Goal: Ask a question: Seek information or help from site administrators or community

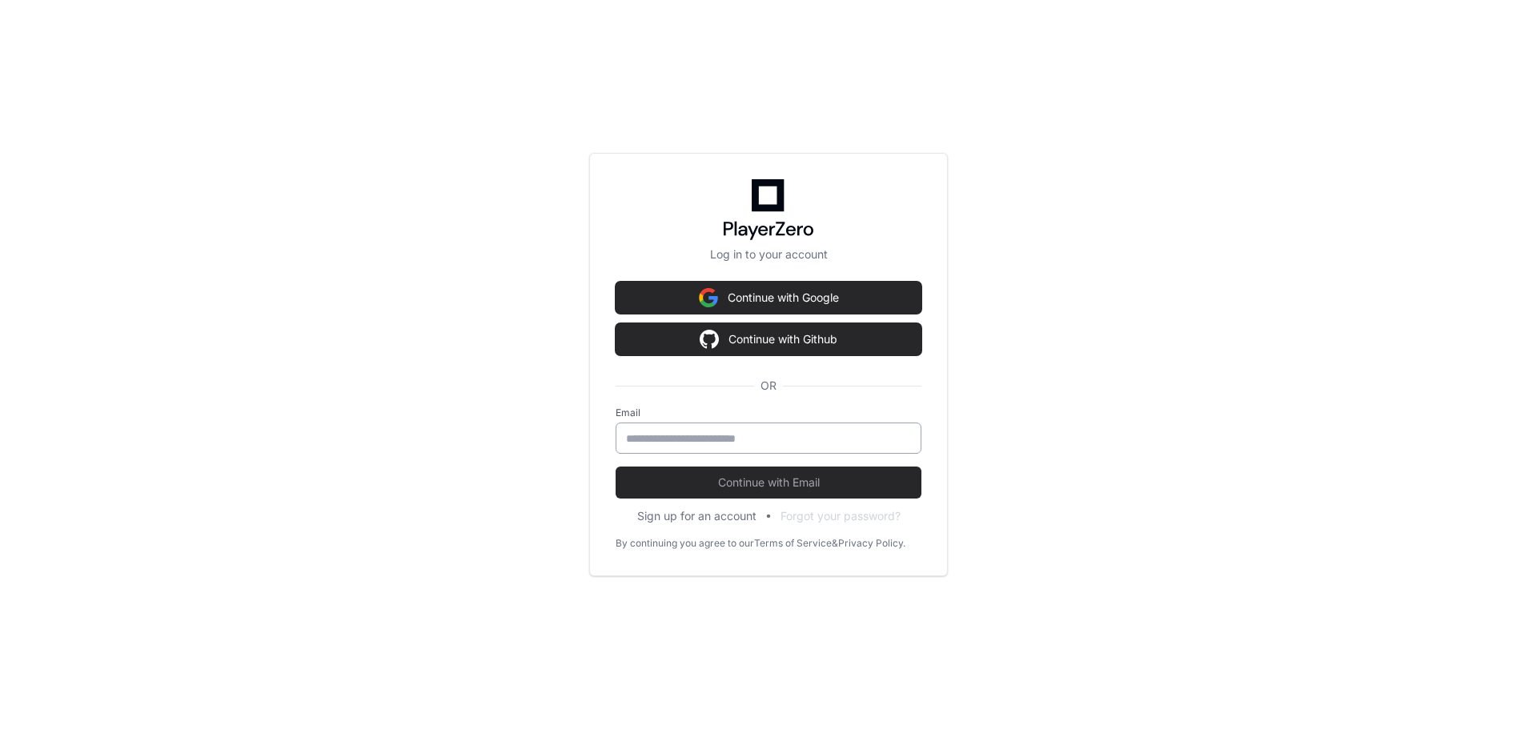
click at [790, 432] on input "email" at bounding box center [768, 439] width 285 height 16
type input "**********"
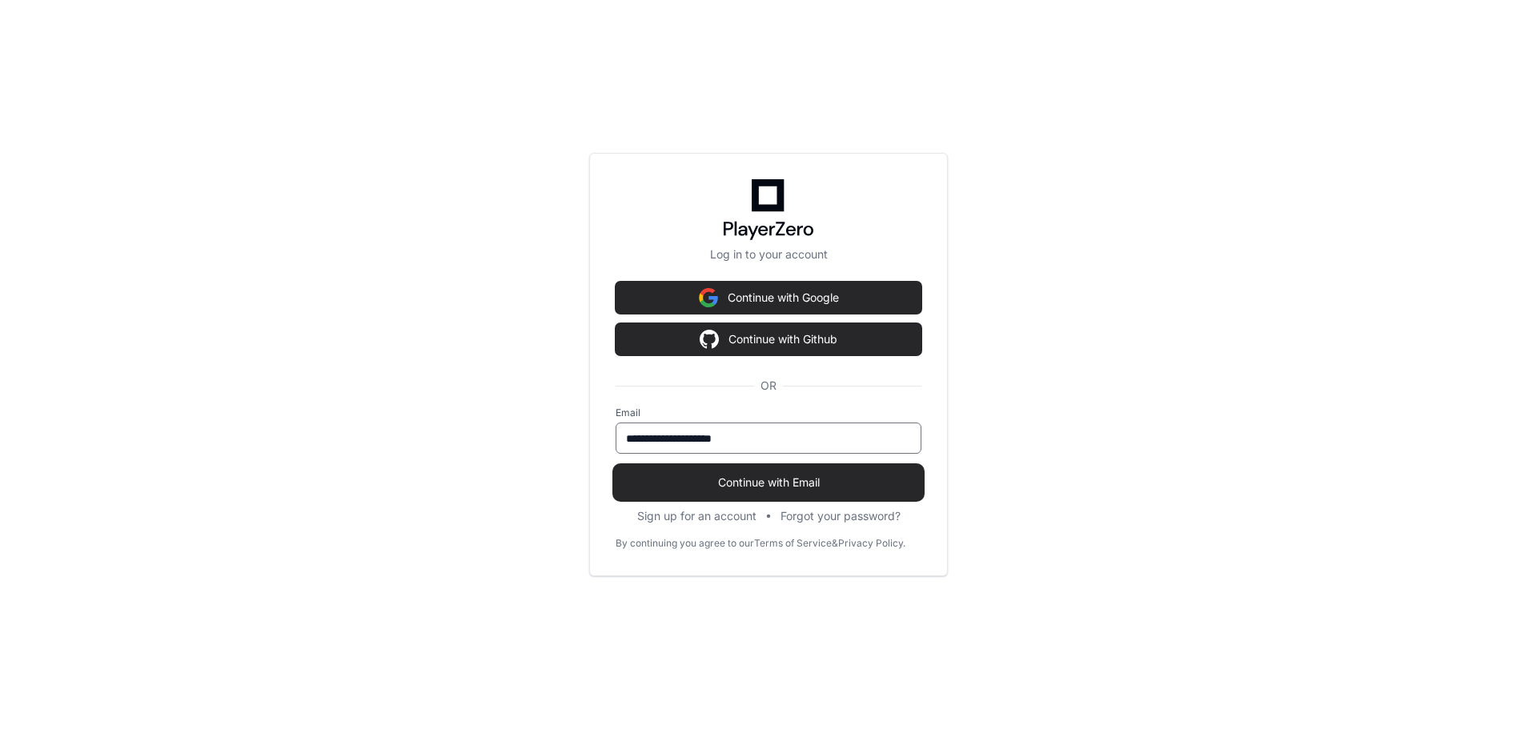
click at [853, 482] on span "Continue with Email" at bounding box center [769, 483] width 306 height 16
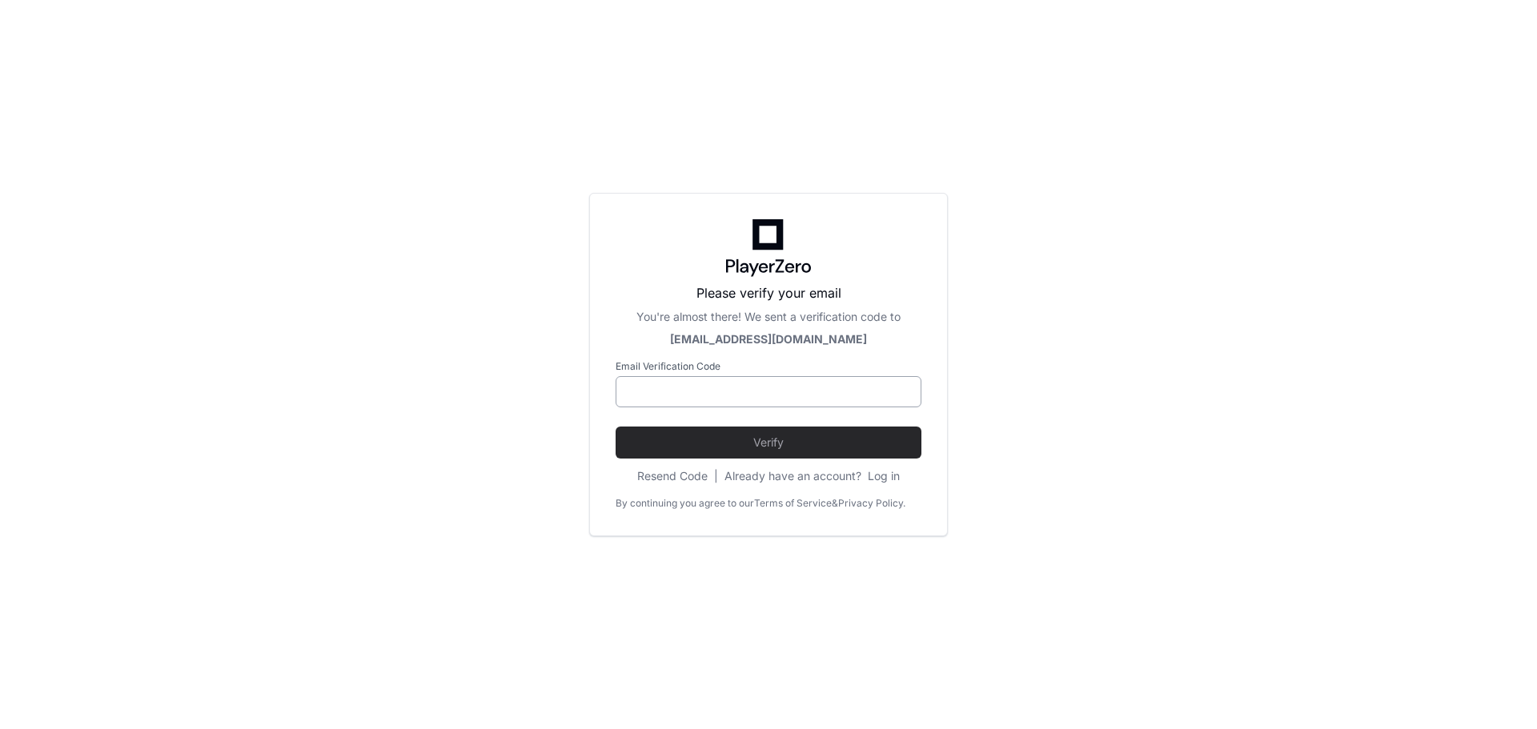
click at [850, 399] on input at bounding box center [768, 392] width 285 height 16
click at [1238, 270] on div "Please verify your email You're almost there! We sent a verification code to [E…" at bounding box center [768, 364] width 1537 height 729
click at [1178, 243] on div "Please verify your email You're almost there! We sent a verification code to [E…" at bounding box center [768, 364] width 1537 height 729
click at [692, 474] on button "Resend Code" at bounding box center [672, 476] width 70 height 16
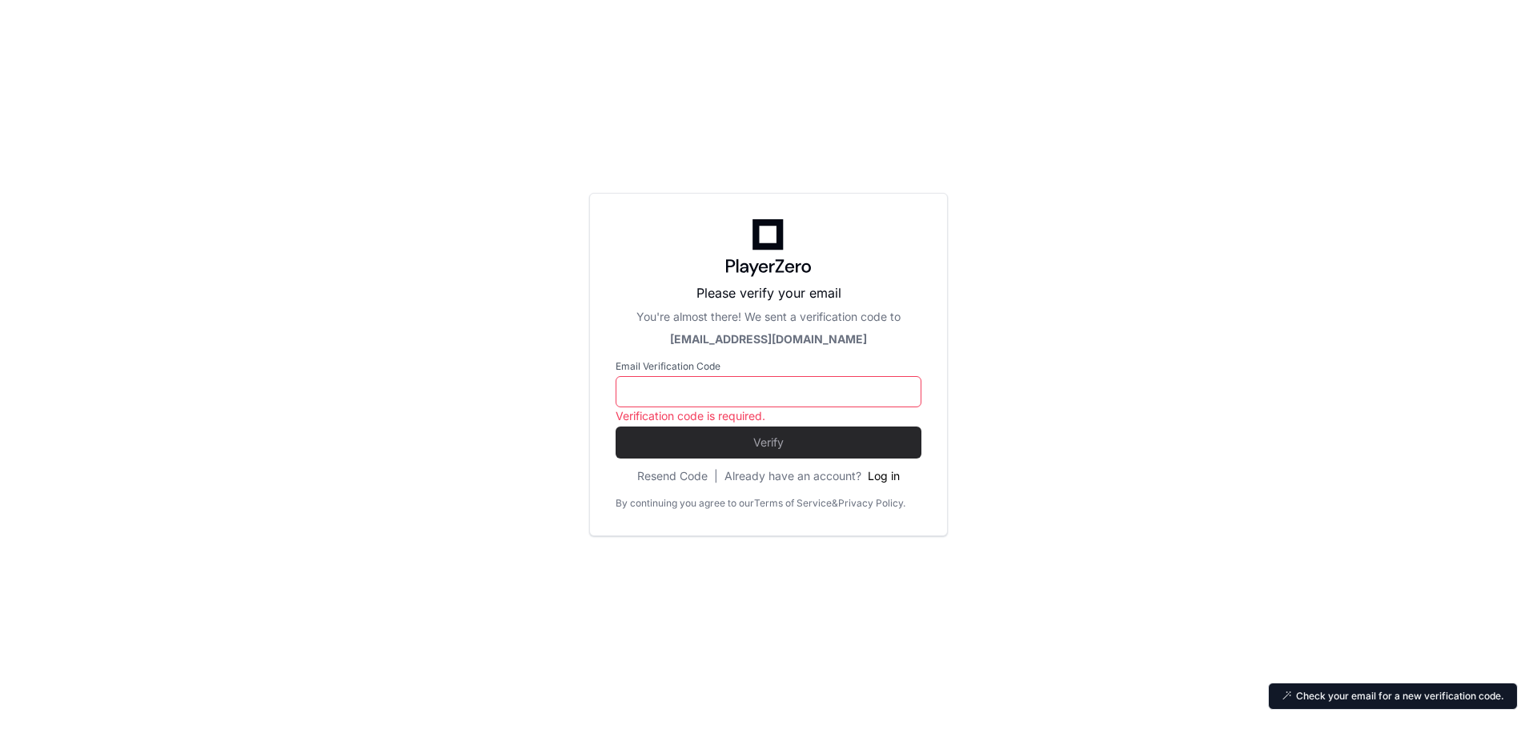
click at [889, 478] on button "Log in" at bounding box center [884, 476] width 32 height 16
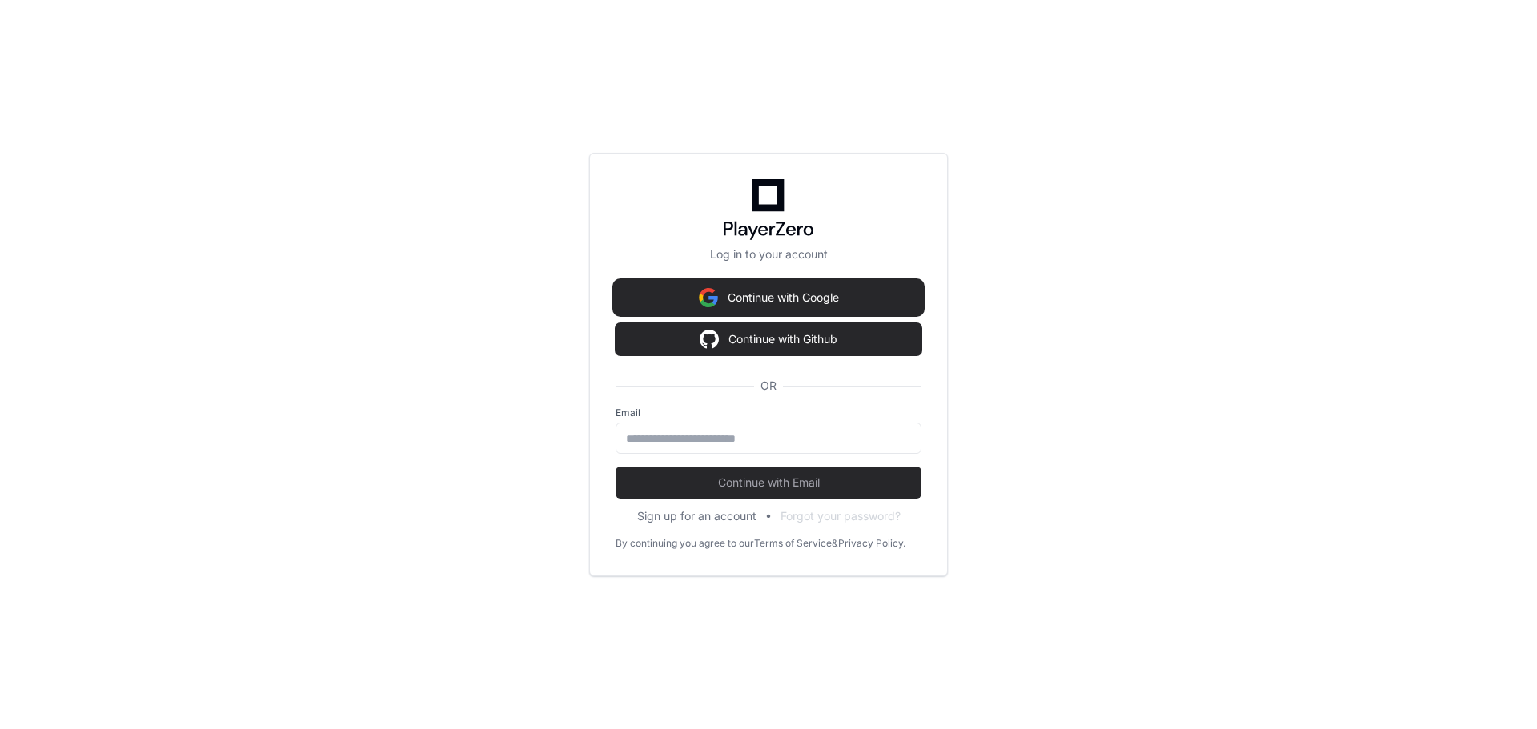
click at [778, 299] on button "Continue with Google" at bounding box center [769, 298] width 306 height 32
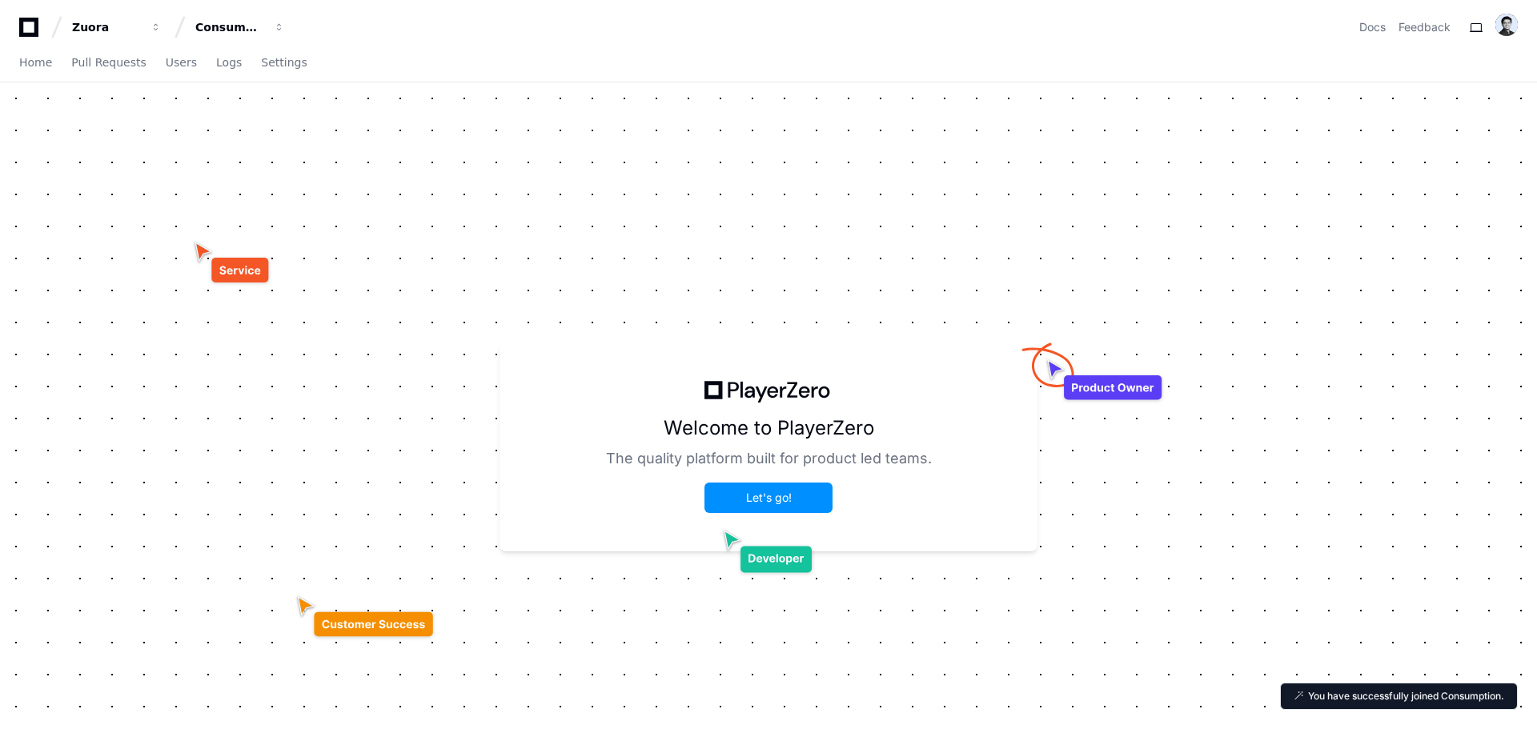
click at [809, 427] on h1 "Welcome to PlayerZero" at bounding box center [769, 429] width 211 height 26
click at [794, 504] on button "Let's go!" at bounding box center [769, 498] width 128 height 30
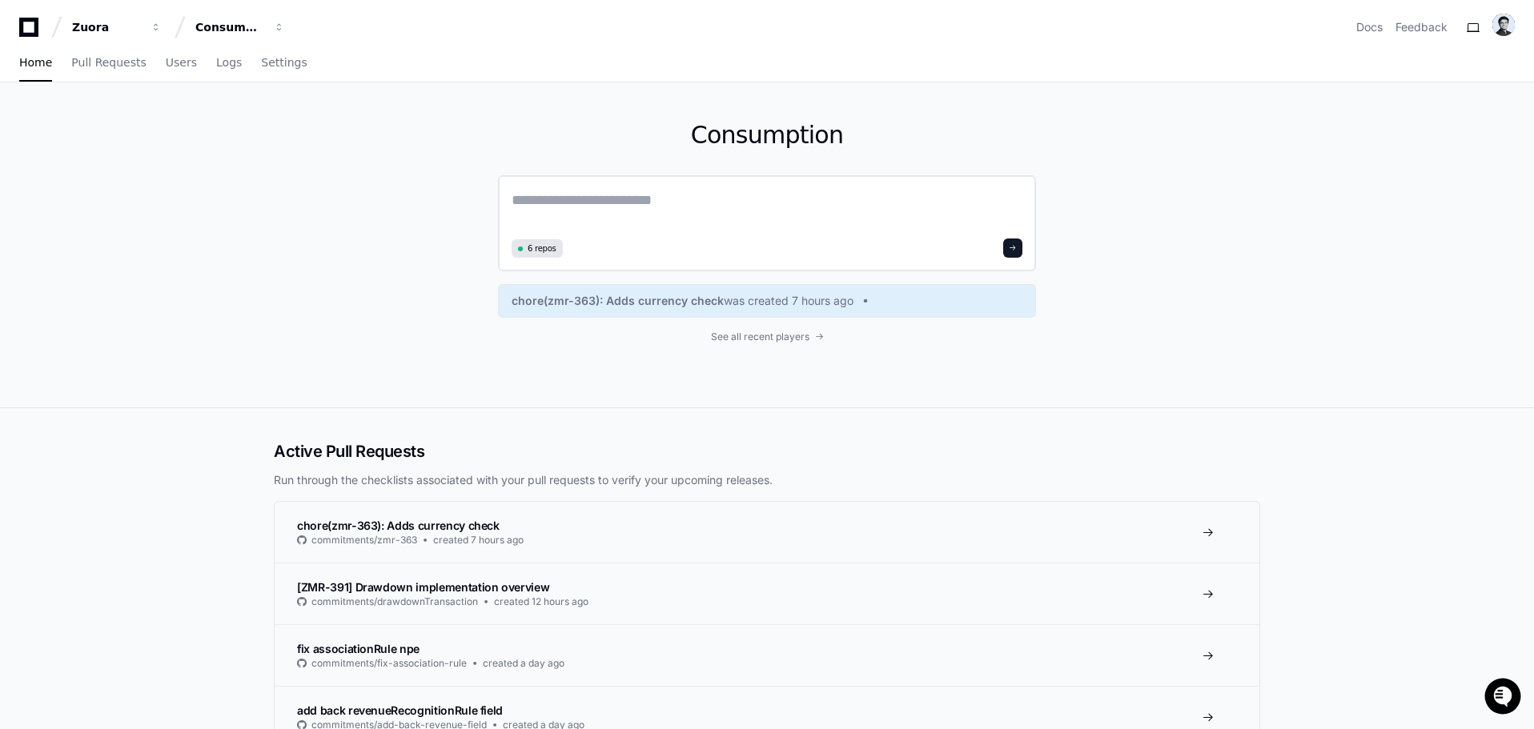
click at [658, 222] on textarea at bounding box center [767, 211] width 511 height 45
type textarea "**********"
click at [1026, 244] on div "**********" at bounding box center [767, 222] width 538 height 94
click at [1013, 247] on span at bounding box center [1013, 246] width 8 height 8
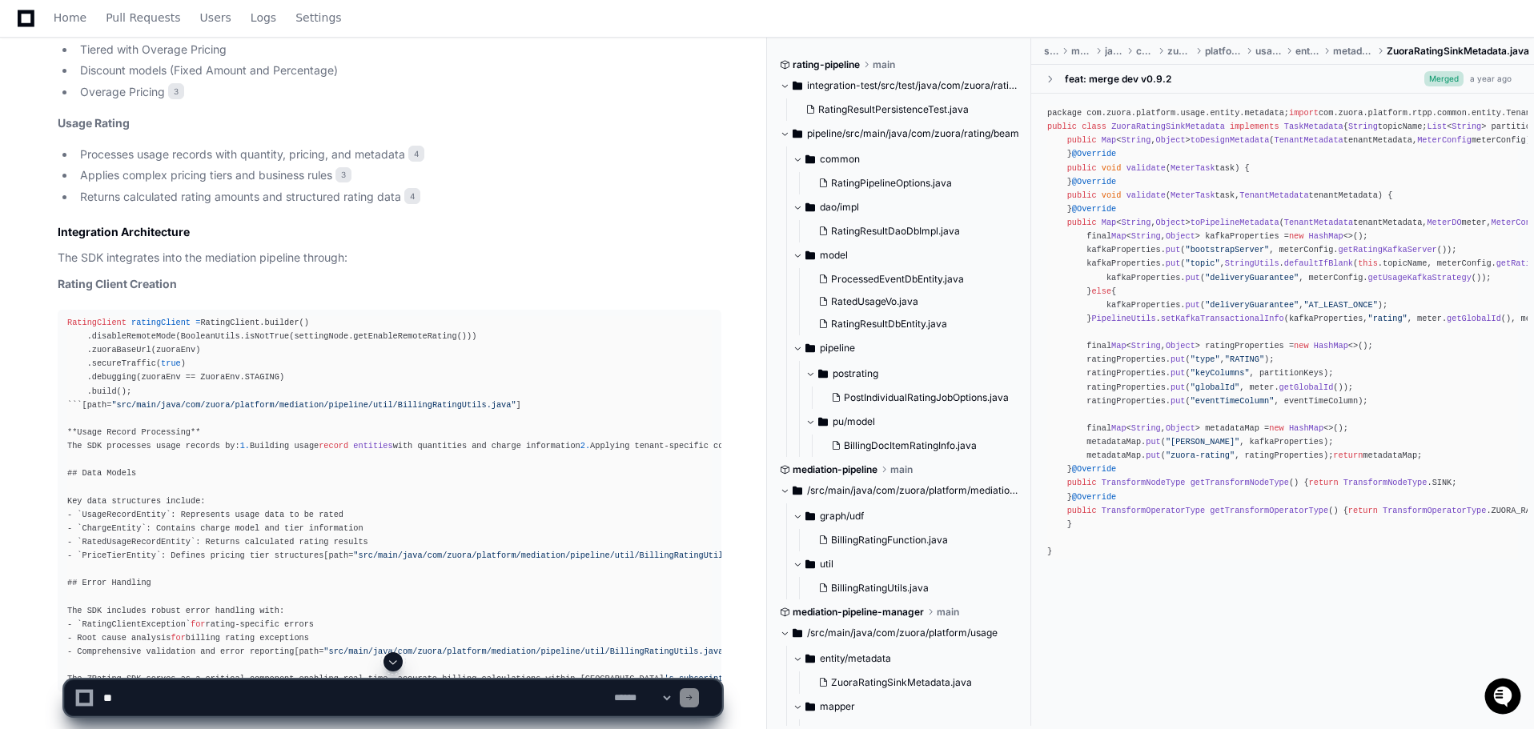
scroll to position [1292, 0]
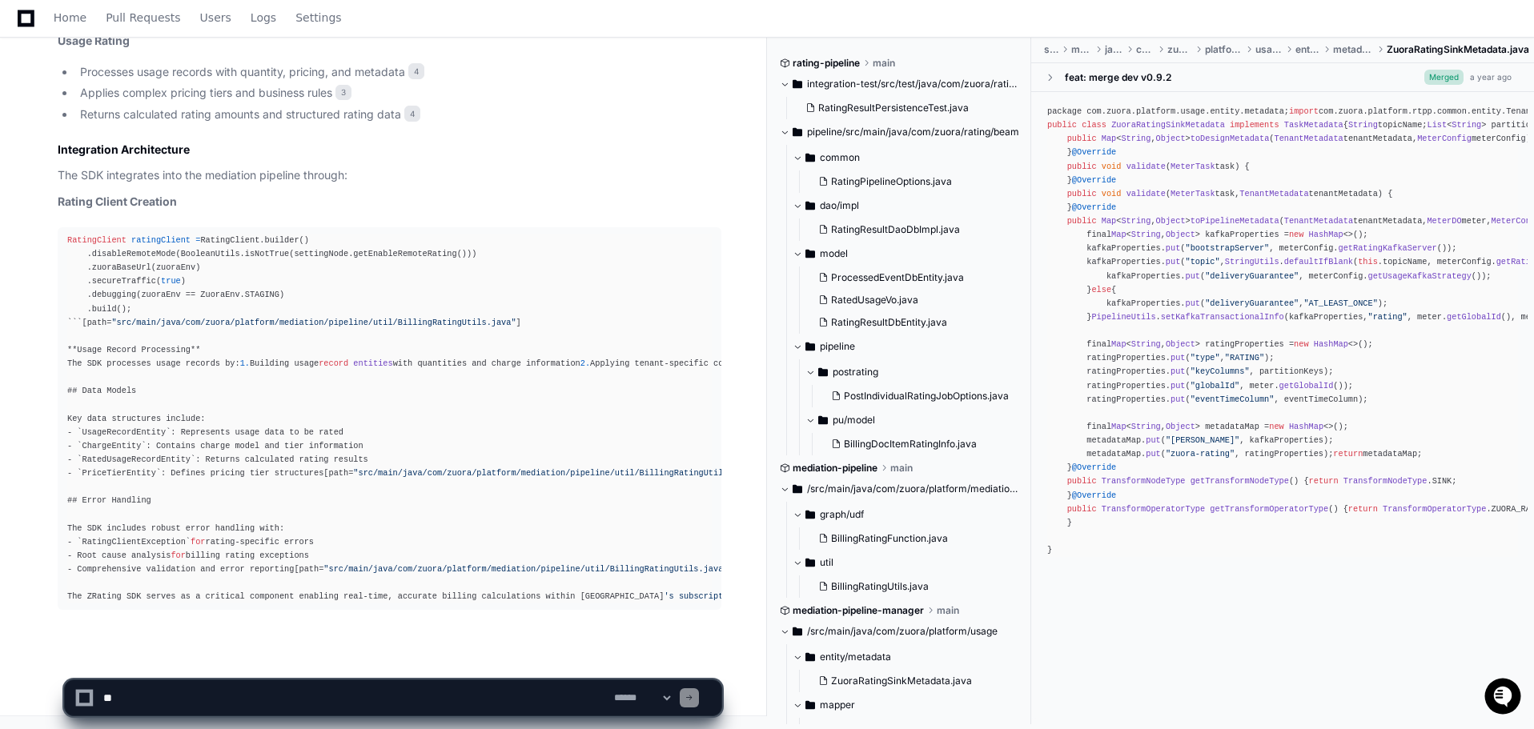
click at [204, 436] on div "RatingClient ratingClient = RatingClient.builder() .disableRemoteMode(BooleanUt…" at bounding box center [389, 419] width 645 height 370
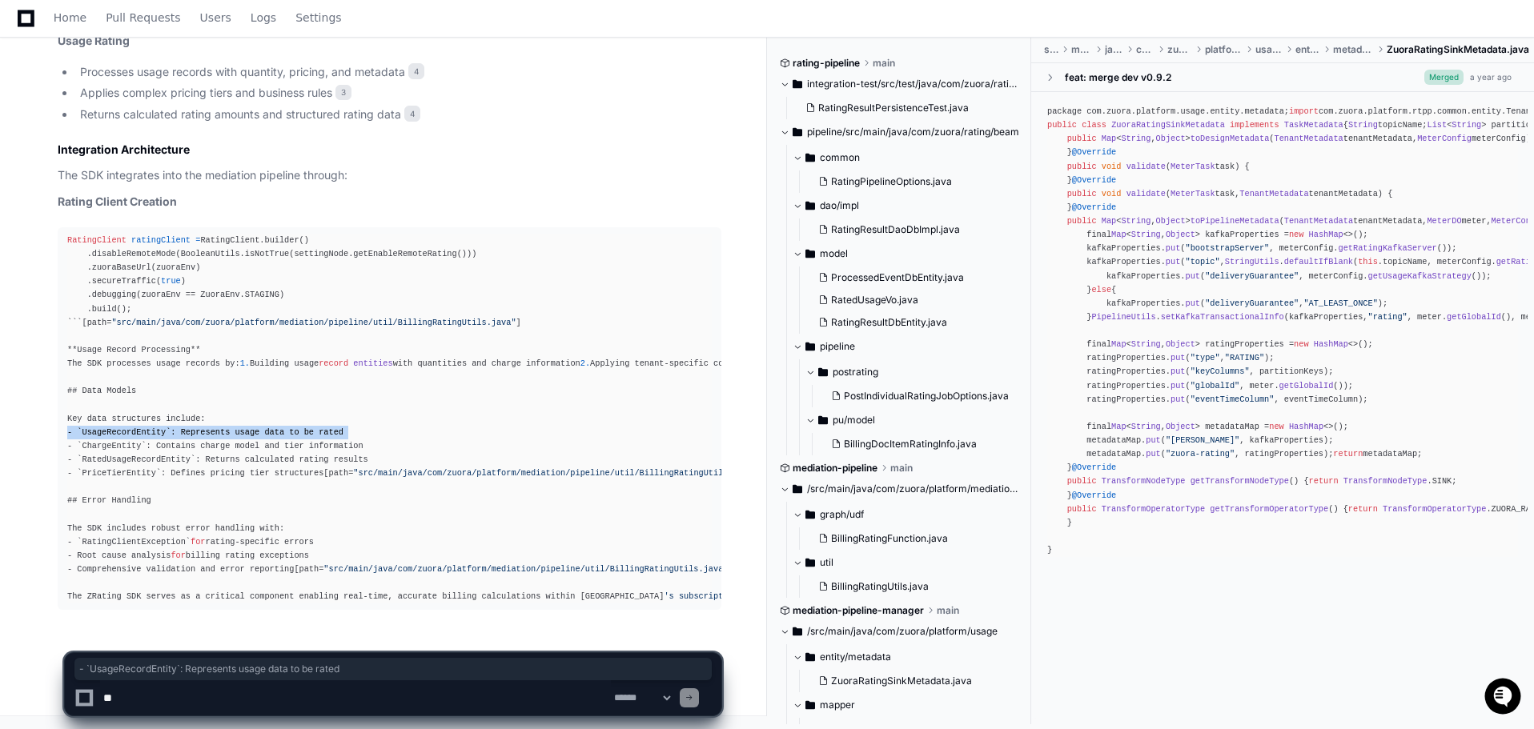
click at [204, 436] on div "RatingClient ratingClient = RatingClient.builder() .disableRemoteMode(BooleanUt…" at bounding box center [389, 419] width 645 height 370
click at [460, 434] on div "RatingClient ratingClient = RatingClient.builder() .disableRemoteMode(BooleanUt…" at bounding box center [389, 419] width 645 height 370
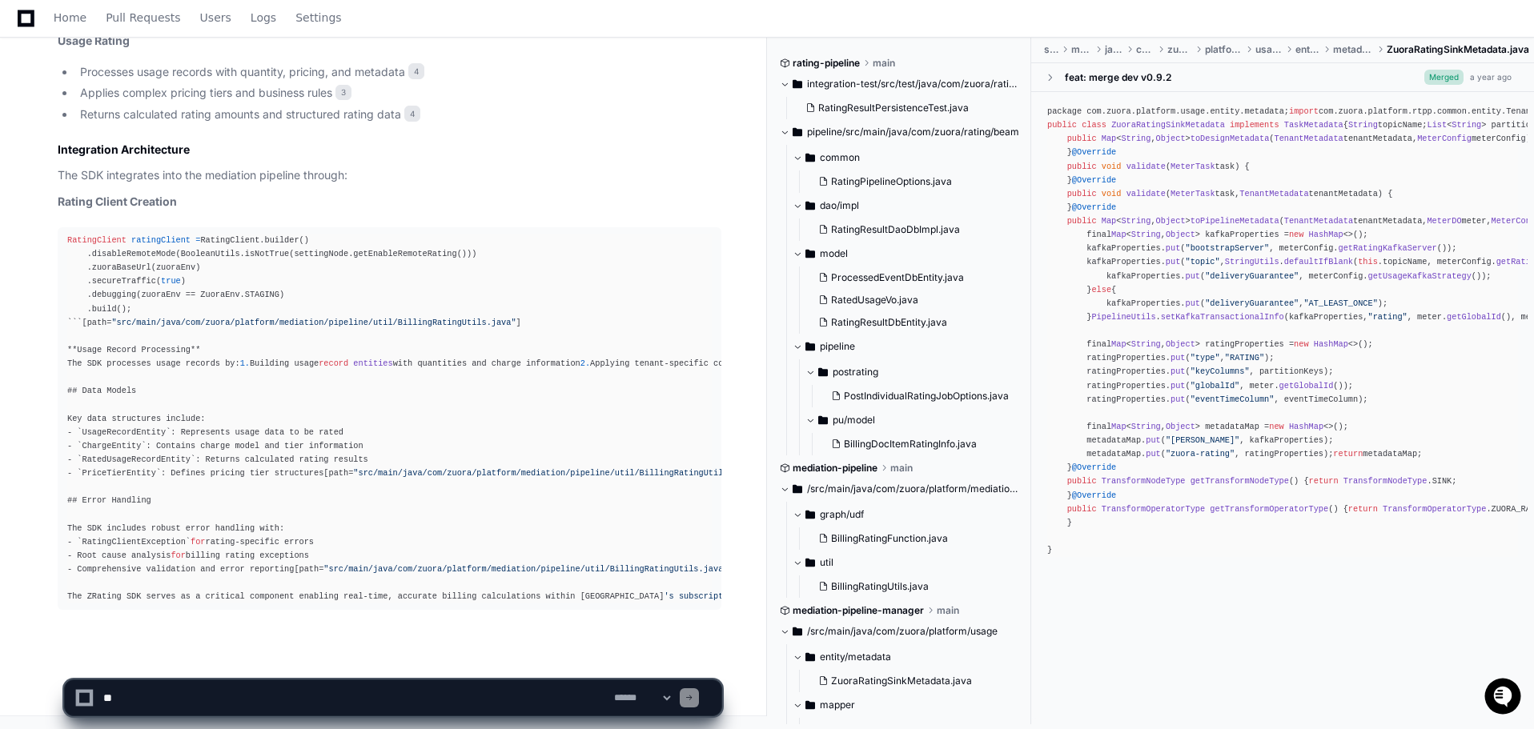
click at [236, 656] on app-app-chat-input "**********" at bounding box center [393, 685] width 658 height 64
click at [228, 695] on textarea at bounding box center [355, 698] width 511 height 35
type textarea "*"
click at [673, 694] on select "**********" at bounding box center [642, 698] width 62 height 11
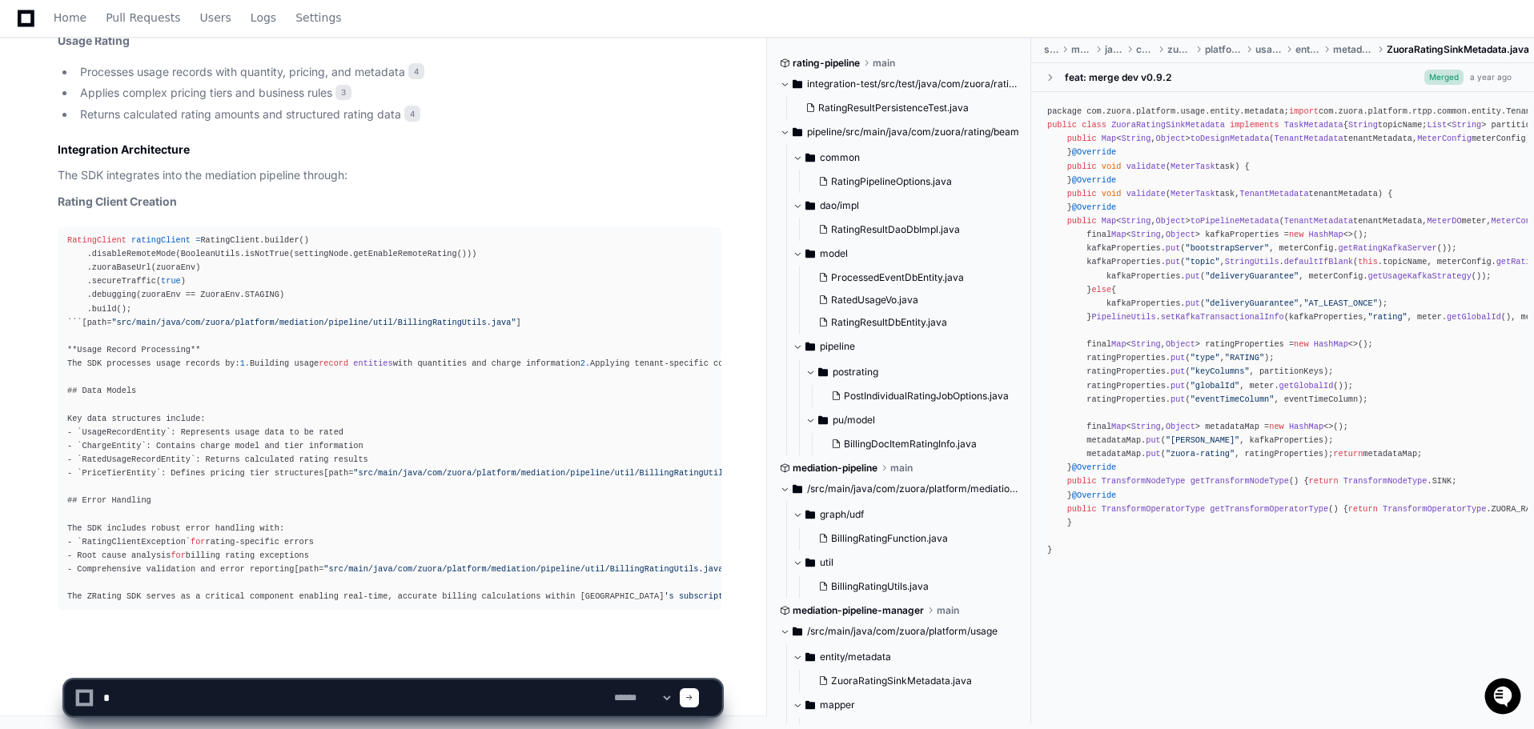
select select "*********"
click at [611, 693] on select "**********" at bounding box center [642, 698] width 62 height 11
click at [322, 709] on textarea at bounding box center [355, 698] width 511 height 35
type textarea "**********"
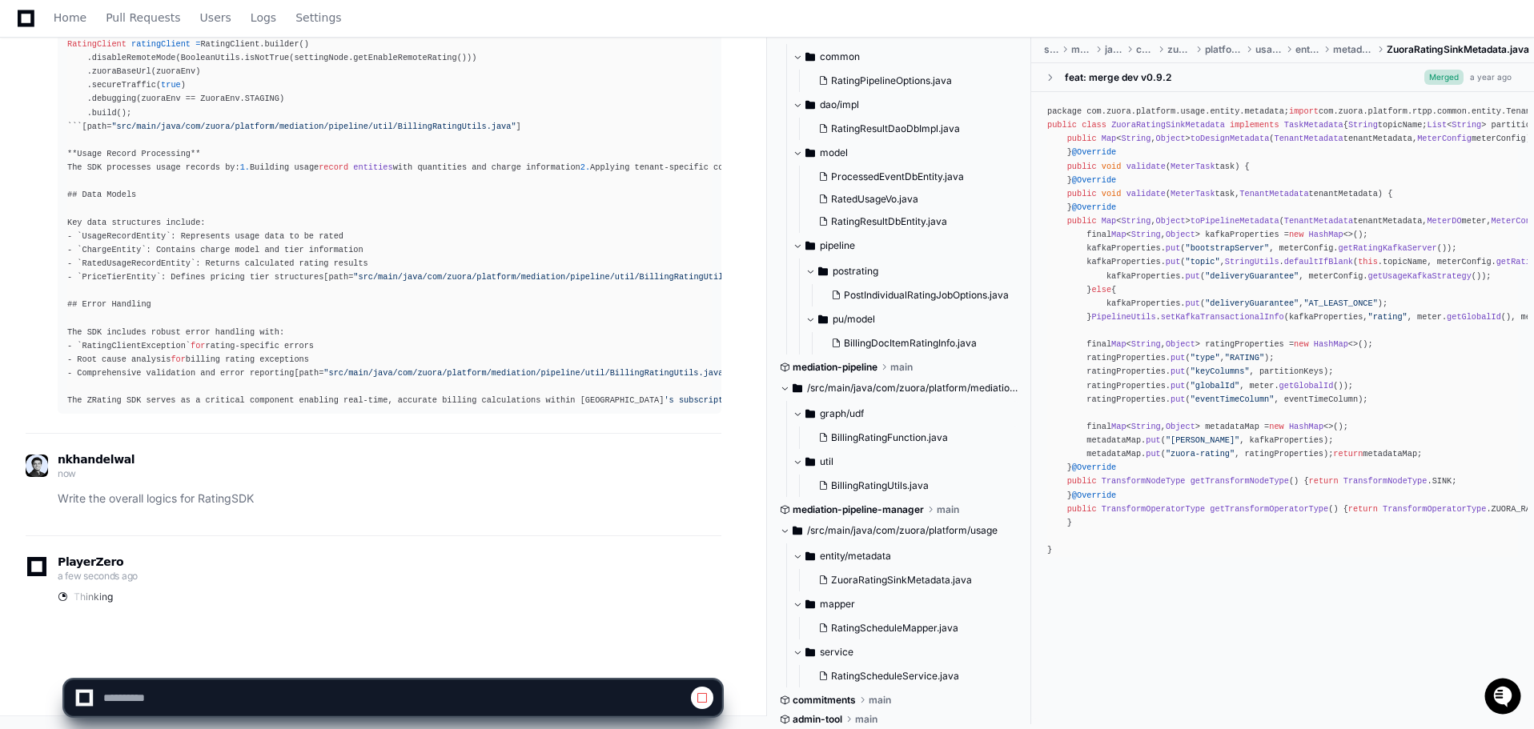
scroll to position [129, 0]
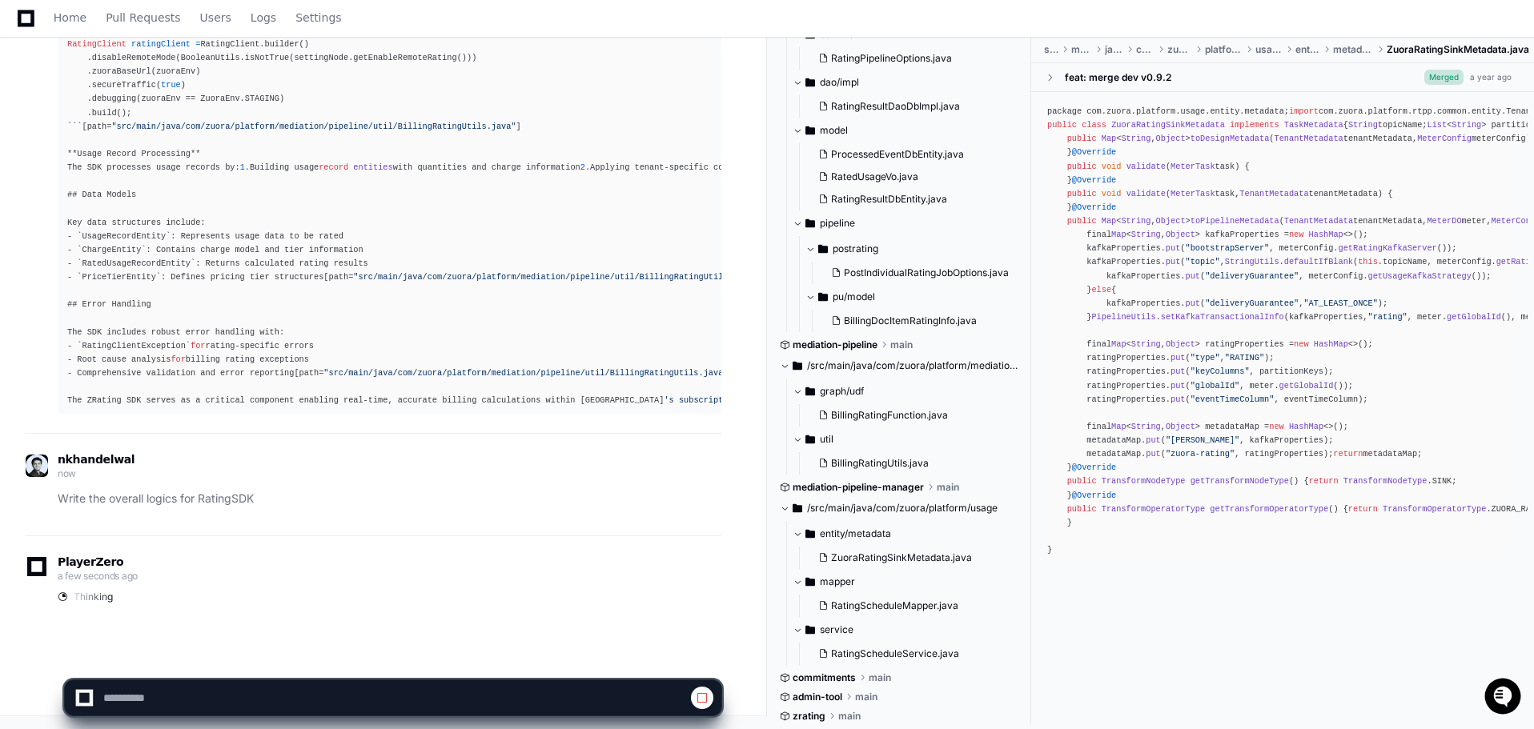
click at [816, 721] on div at bounding box center [954, 691] width 374 height 77
click at [816, 717] on div at bounding box center [954, 691] width 374 height 77
drag, startPoint x: 821, startPoint y: 714, endPoint x: 832, endPoint y: 706, distance: 13.8
click at [822, 713] on div at bounding box center [954, 691] width 374 height 77
click at [832, 706] on div at bounding box center [954, 691] width 374 height 77
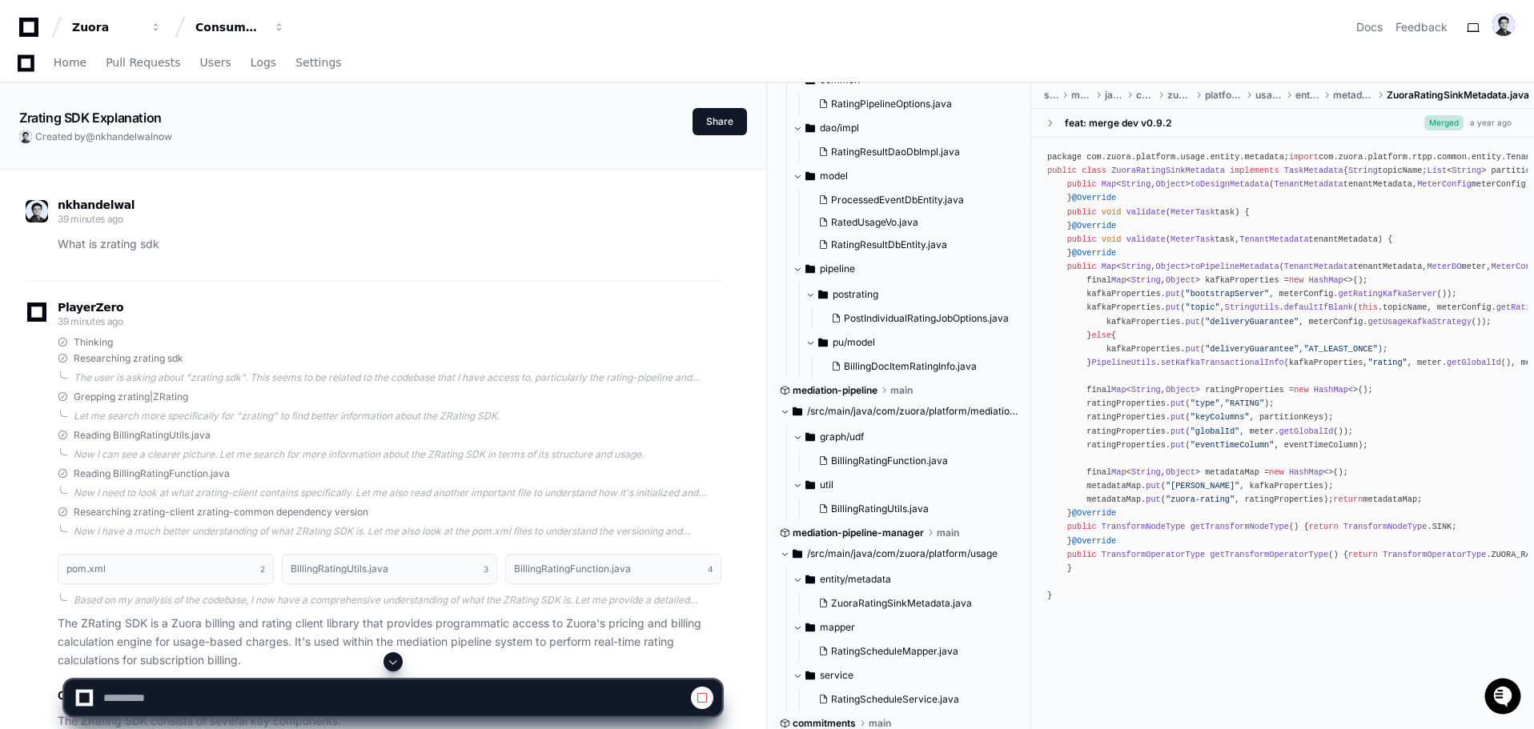
scroll to position [1488, 0]
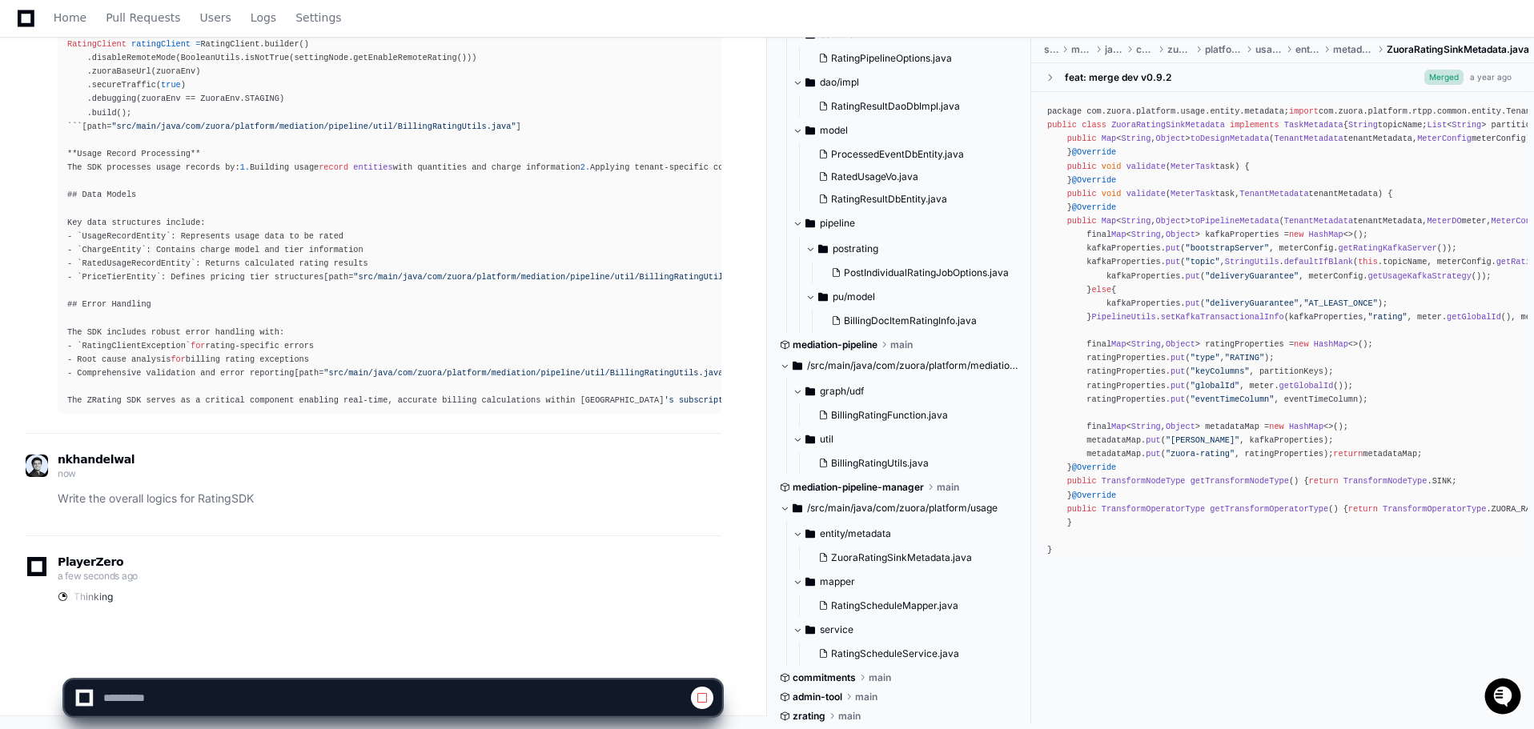
click at [700, 691] on button at bounding box center [702, 698] width 22 height 22
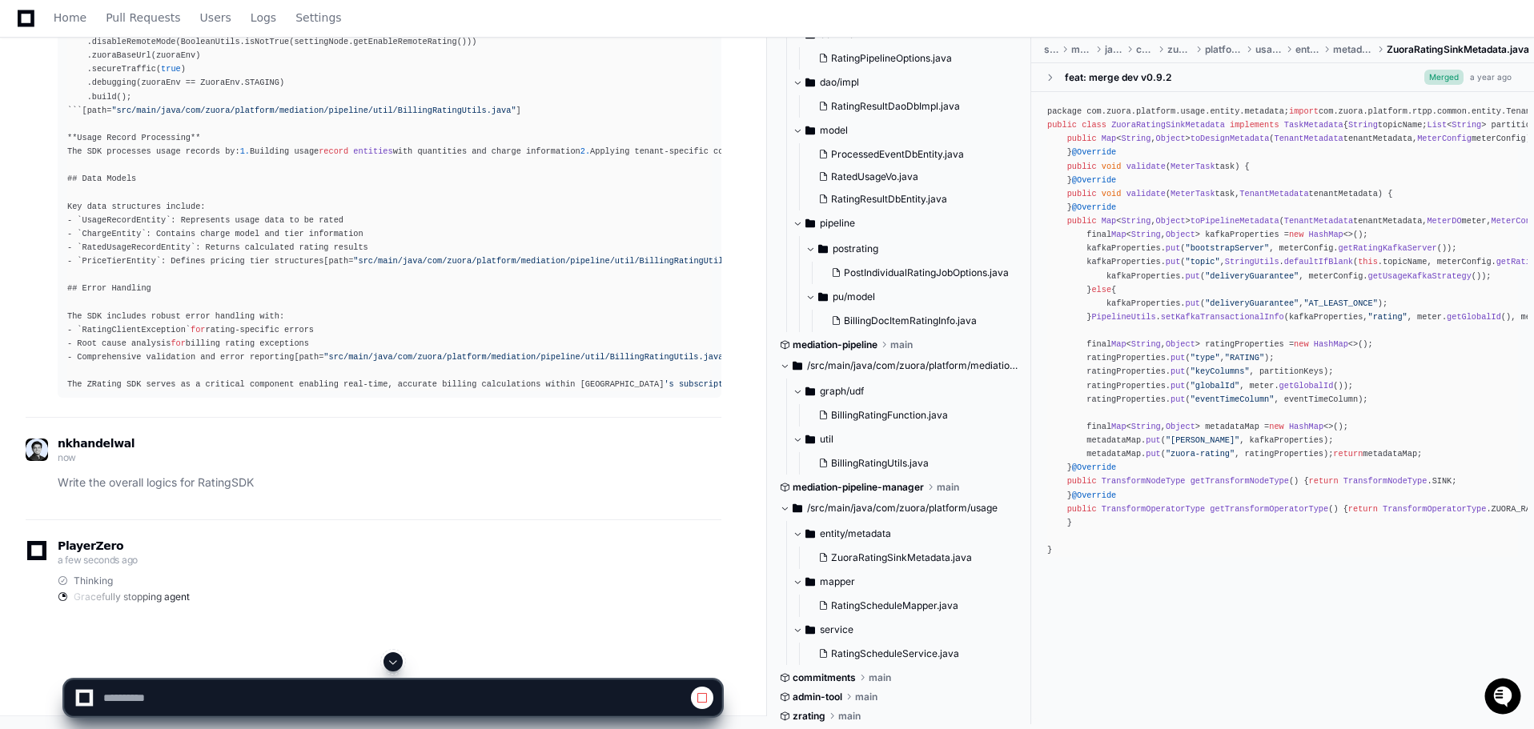
select select "*********"
click at [821, 721] on div at bounding box center [954, 691] width 374 height 77
click at [834, 713] on div at bounding box center [954, 691] width 374 height 77
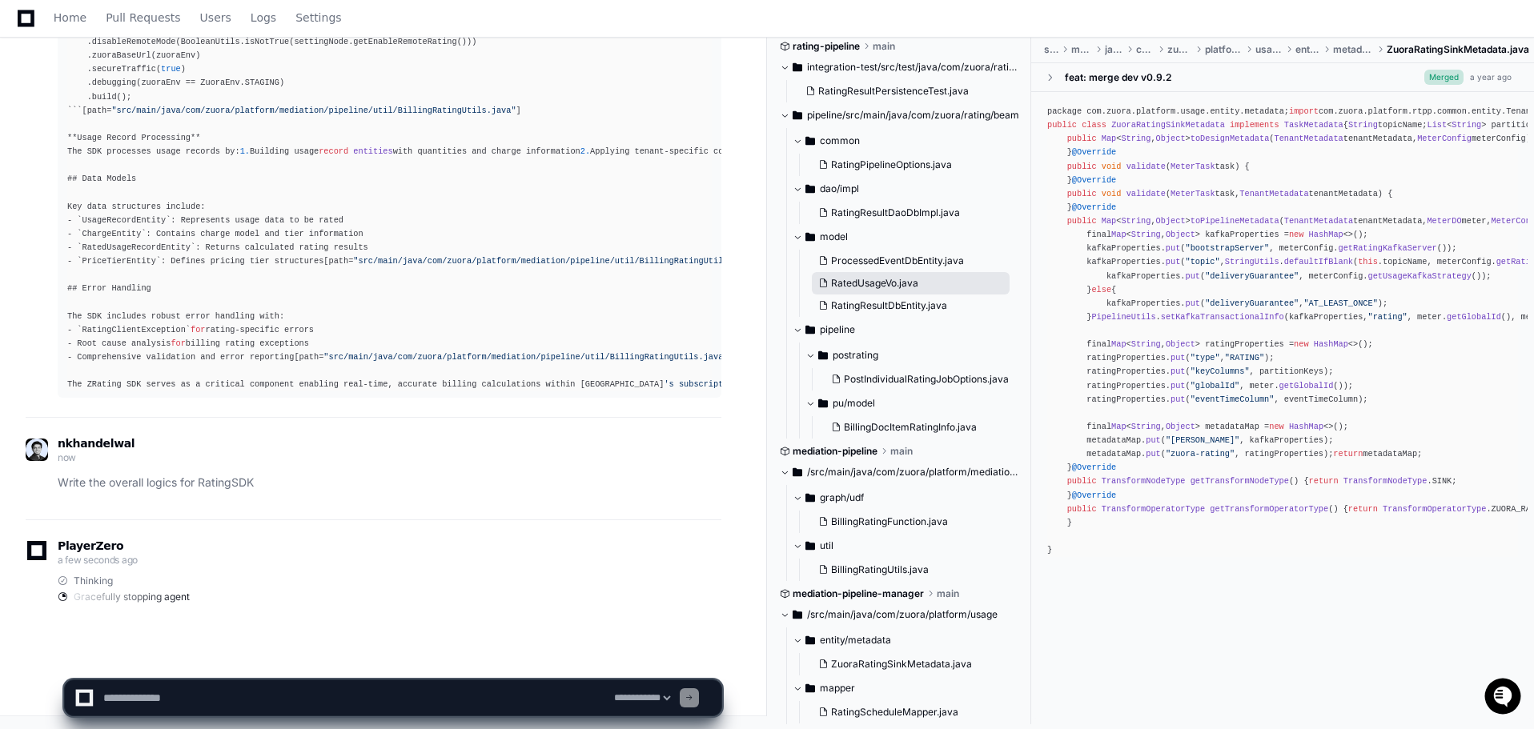
scroll to position [0, 0]
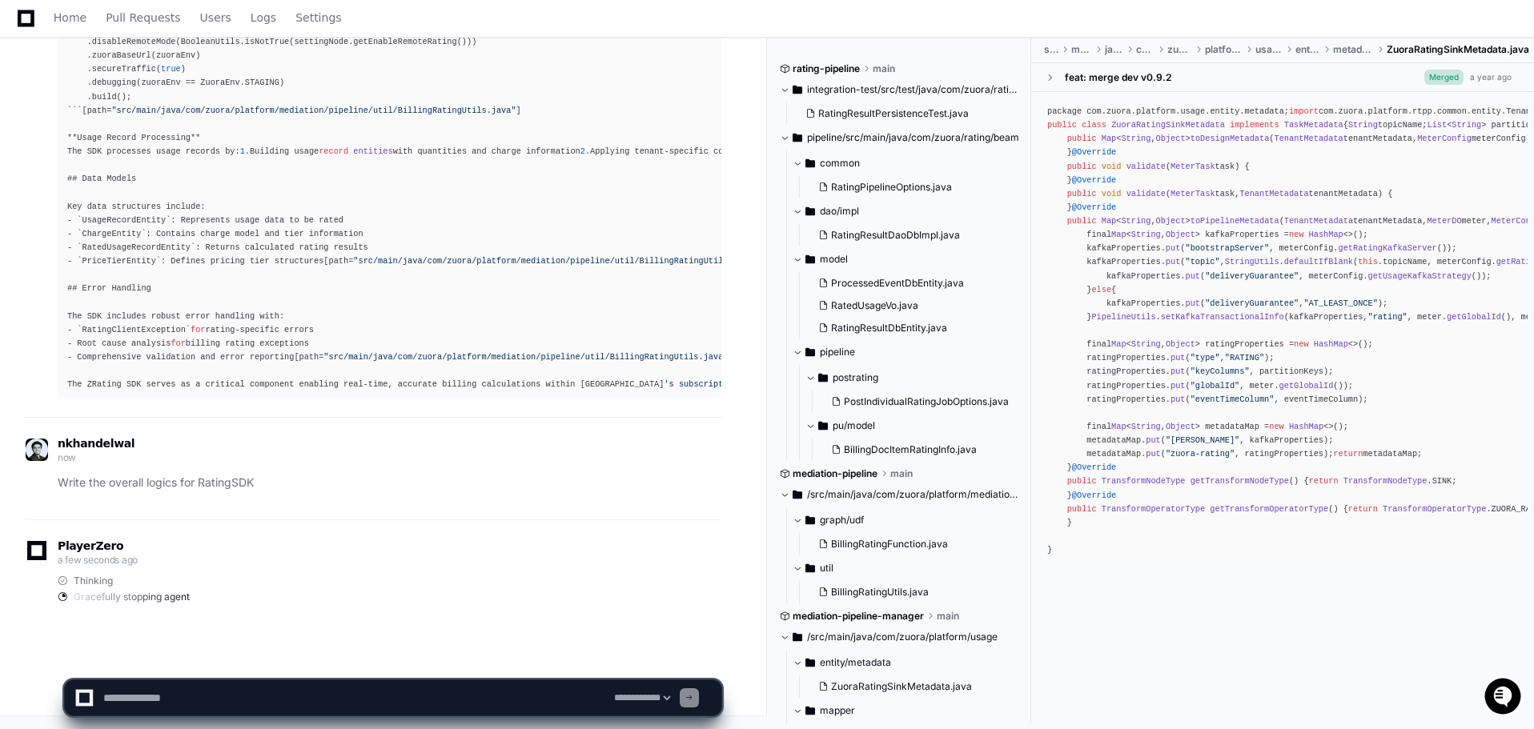
click at [860, 74] on span "rating-pipeline" at bounding box center [826, 68] width 67 height 13
click at [868, 65] on span at bounding box center [867, 69] width 10 height 10
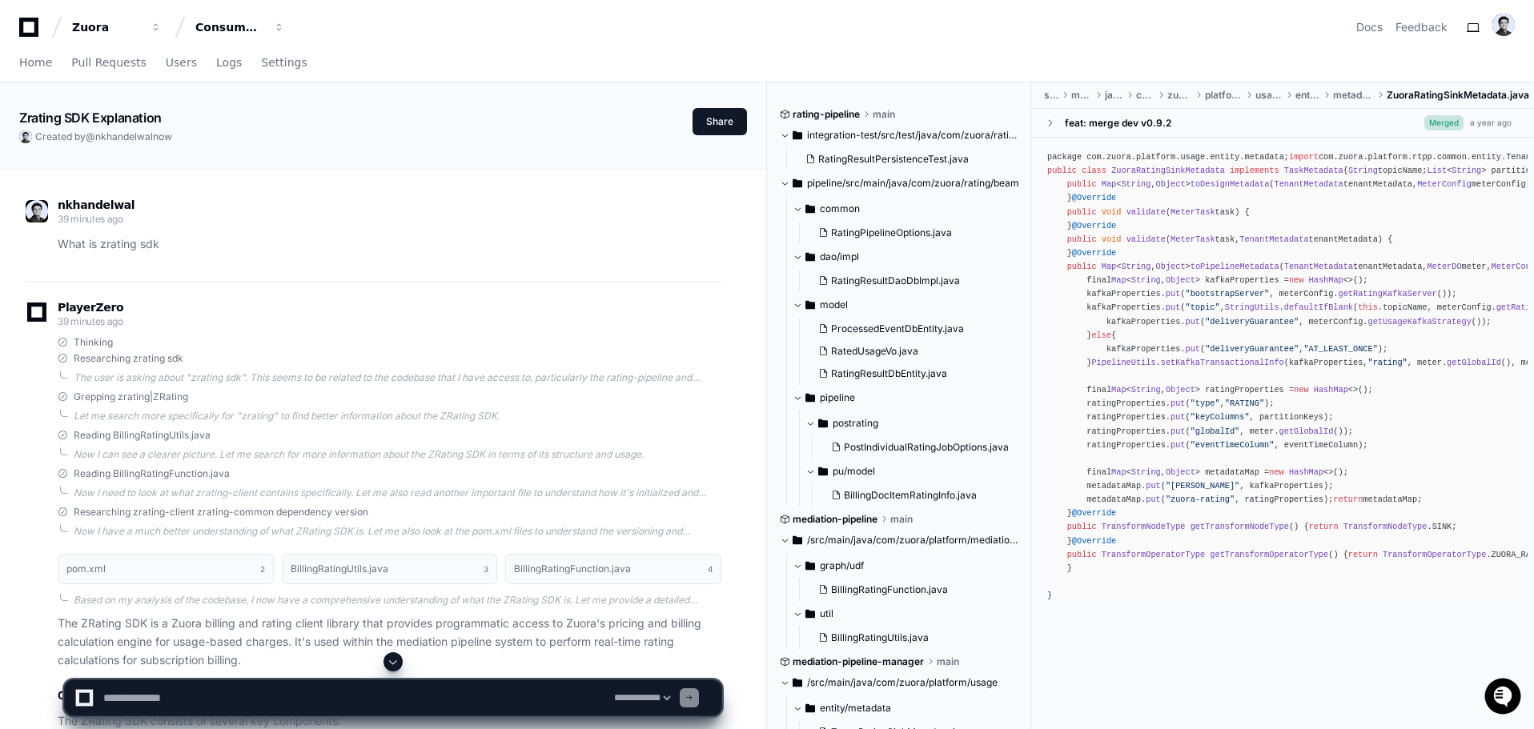
click at [88, 110] on app-text-character-animate "Zrating SDK Explanation" at bounding box center [90, 118] width 143 height 16
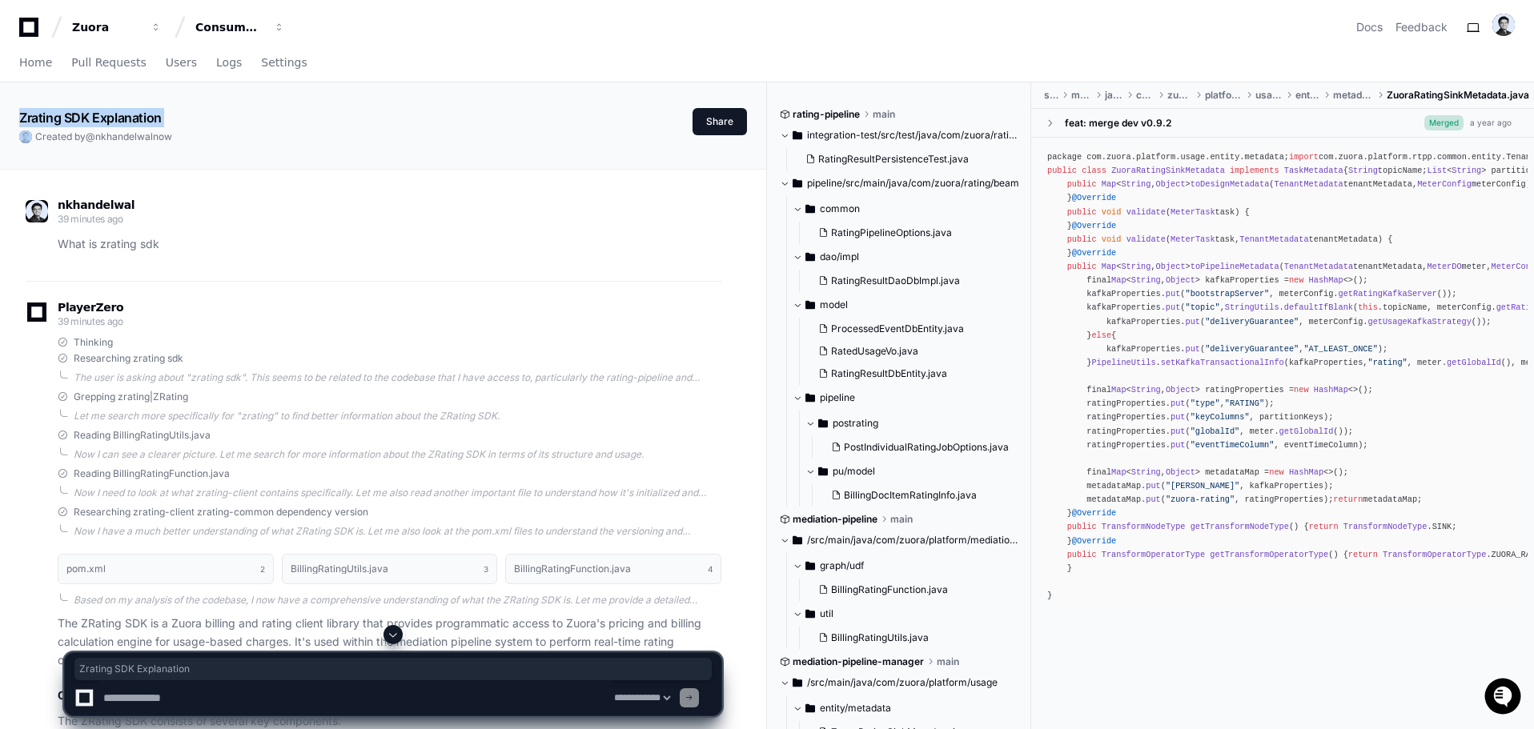
click at [88, 110] on app-text-character-animate "Zrating SDK Explanation" at bounding box center [90, 118] width 143 height 16
click at [105, 236] on p "What is zrating sdk" at bounding box center [390, 244] width 664 height 18
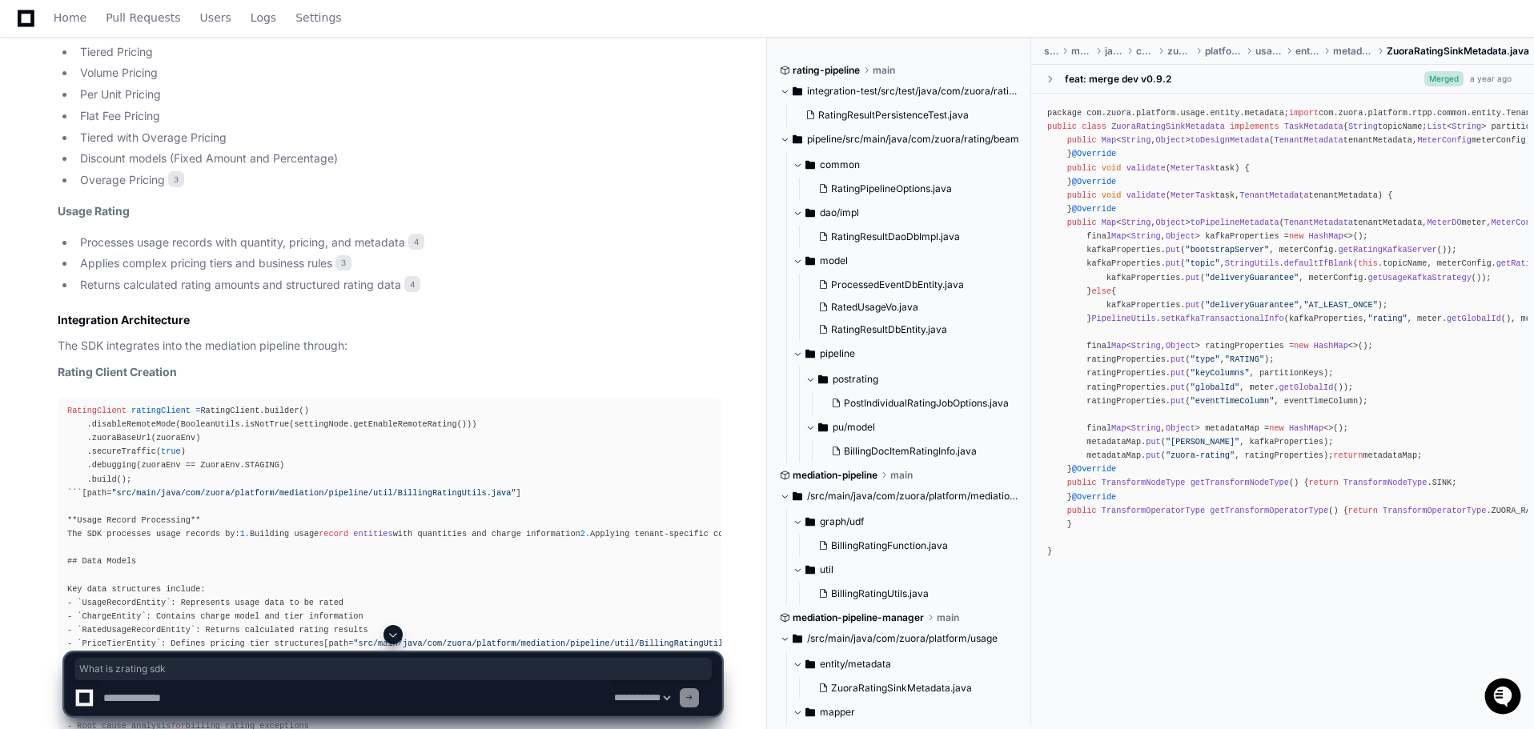
scroll to position [534, 0]
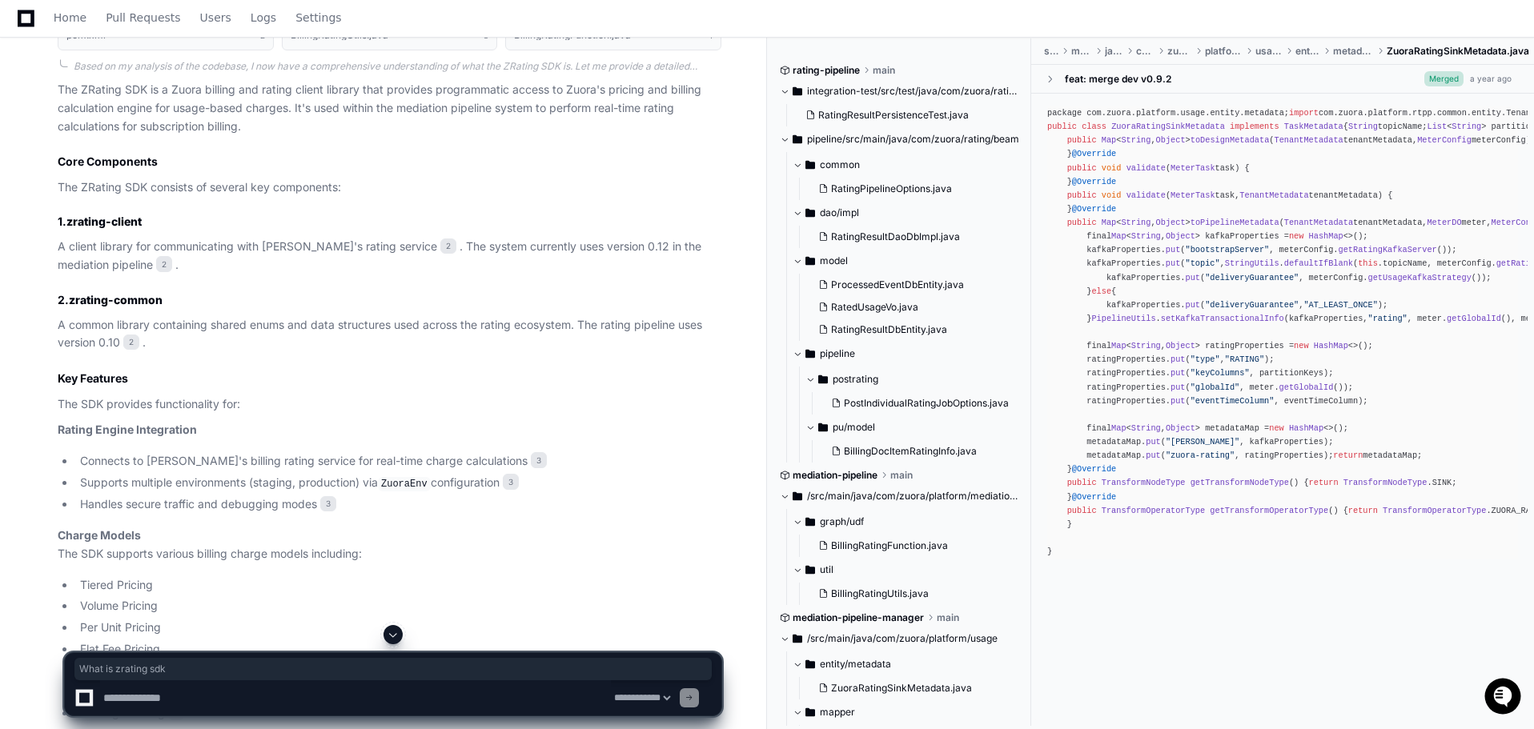
click at [351, 116] on p "The ZRating SDK is a Zuora billing and rating client library that provides prog…" at bounding box center [390, 108] width 664 height 54
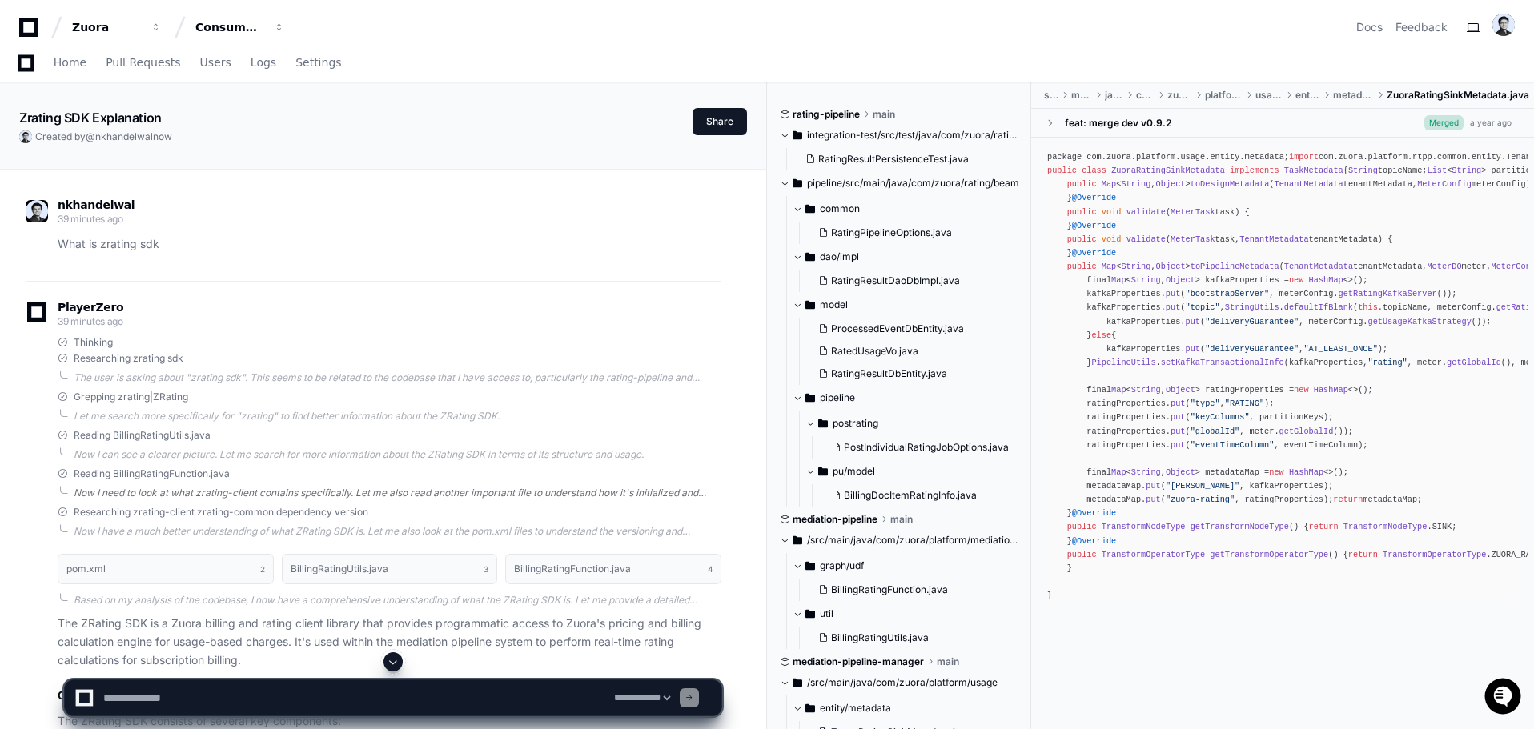
scroll to position [1504, 0]
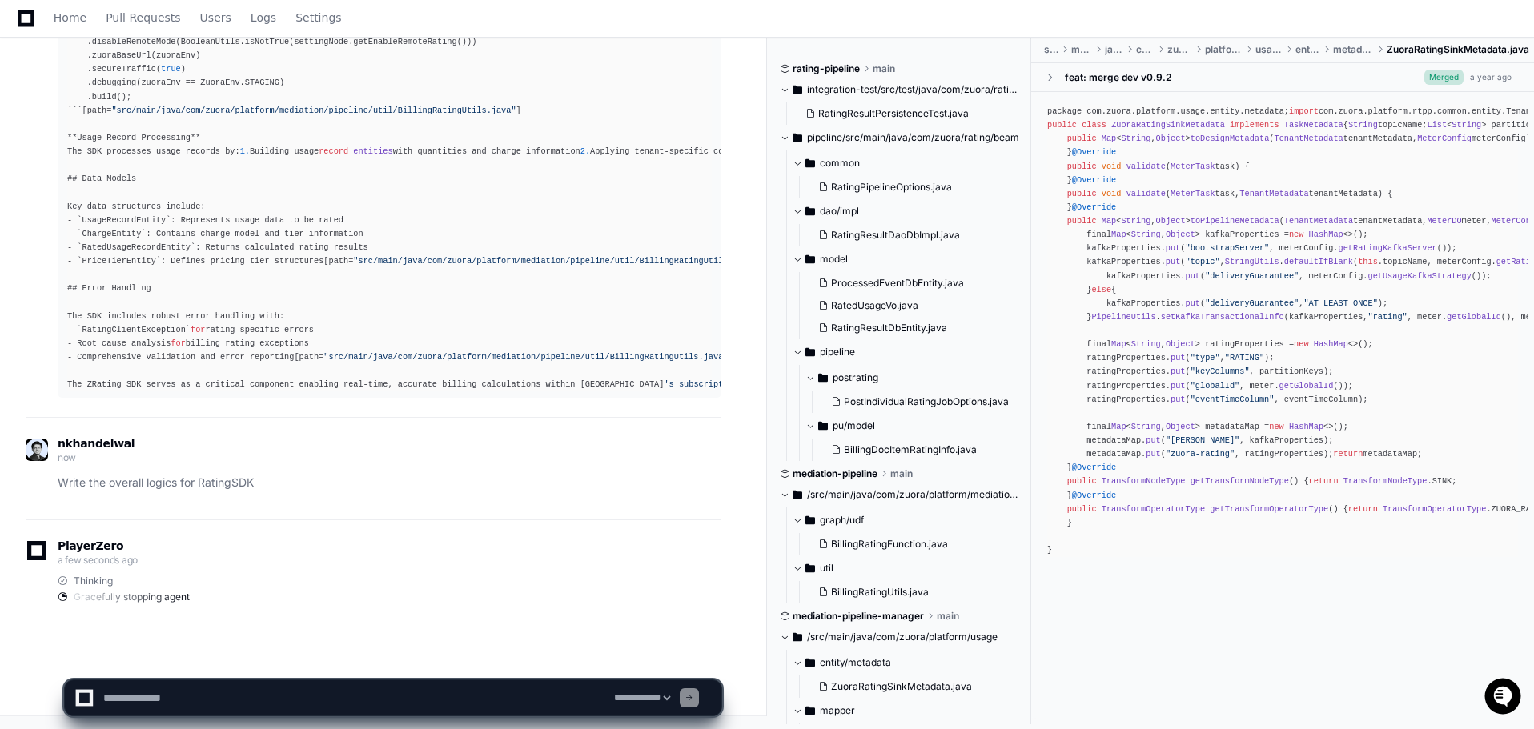
drag, startPoint x: 231, startPoint y: 704, endPoint x: 206, endPoint y: 703, distance: 24.8
click at [216, 704] on textarea at bounding box center [355, 698] width 511 height 35
click at [158, 703] on textarea at bounding box center [355, 698] width 511 height 35
click at [200, 488] on p "Write the overall logics for RatingSDK" at bounding box center [390, 483] width 664 height 18
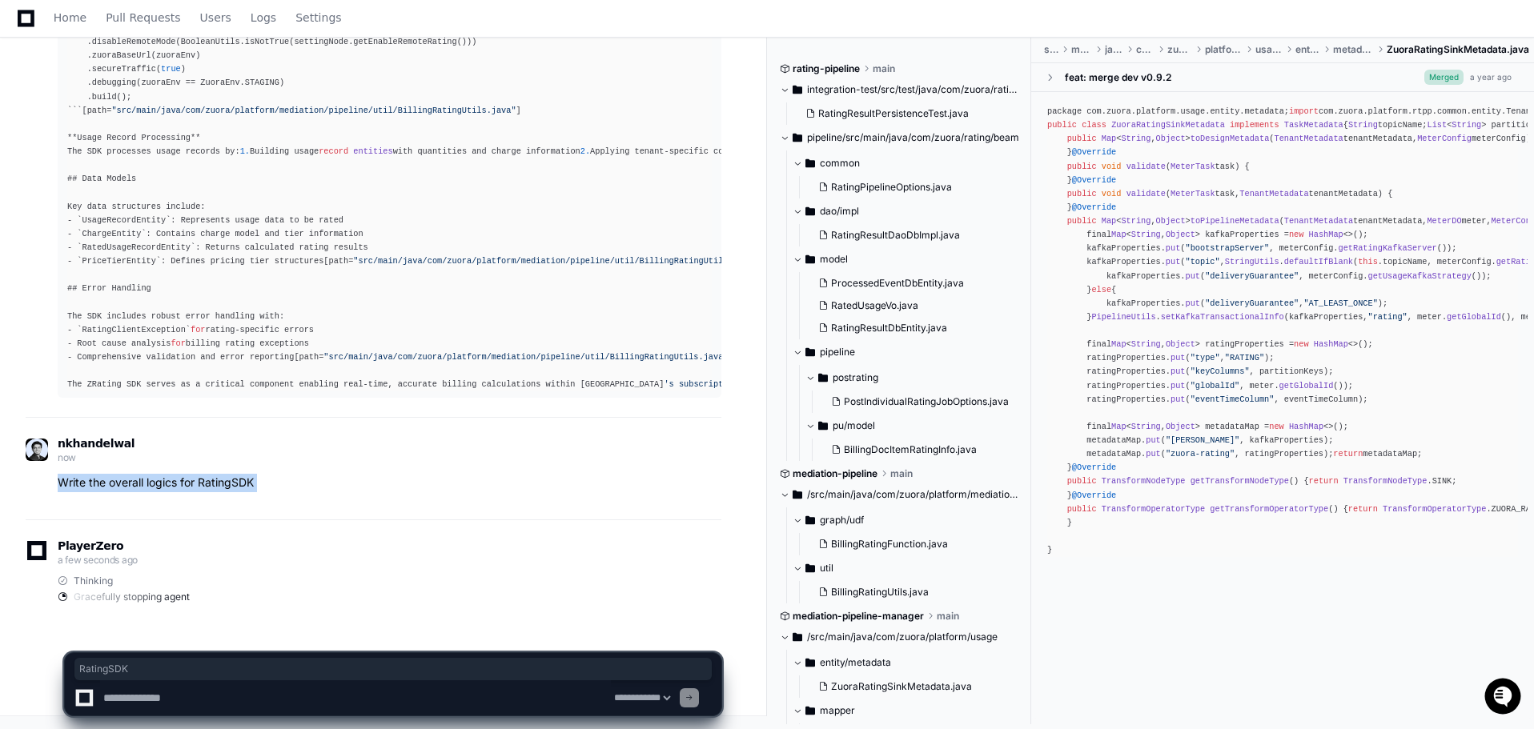
click at [200, 488] on p "Write the overall logics for RatingSDK" at bounding box center [390, 483] width 664 height 18
copy div "Write the overall logics for RatingSDK"
click at [290, 701] on textarea at bounding box center [355, 698] width 511 height 35
type textarea "*"
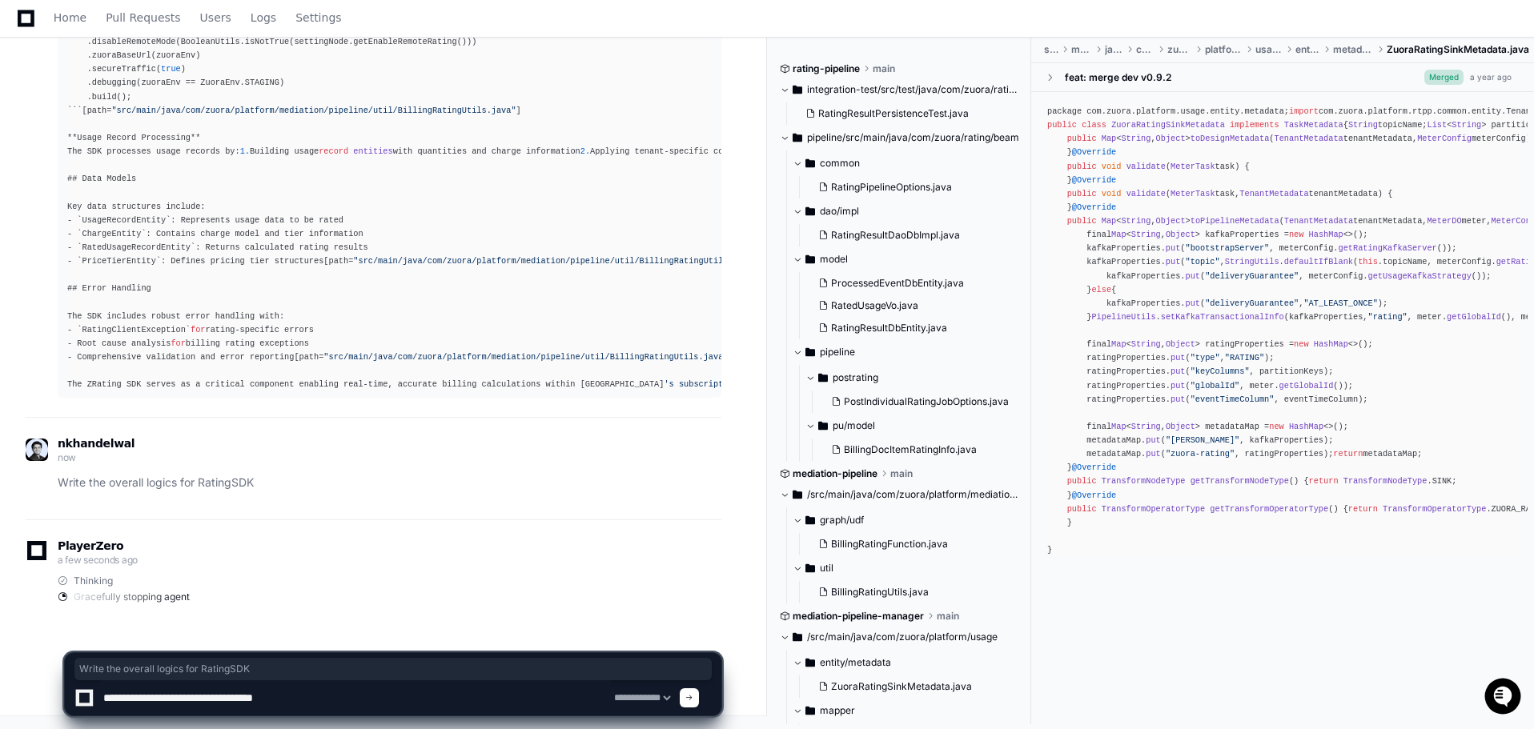
paste textarea "**********"
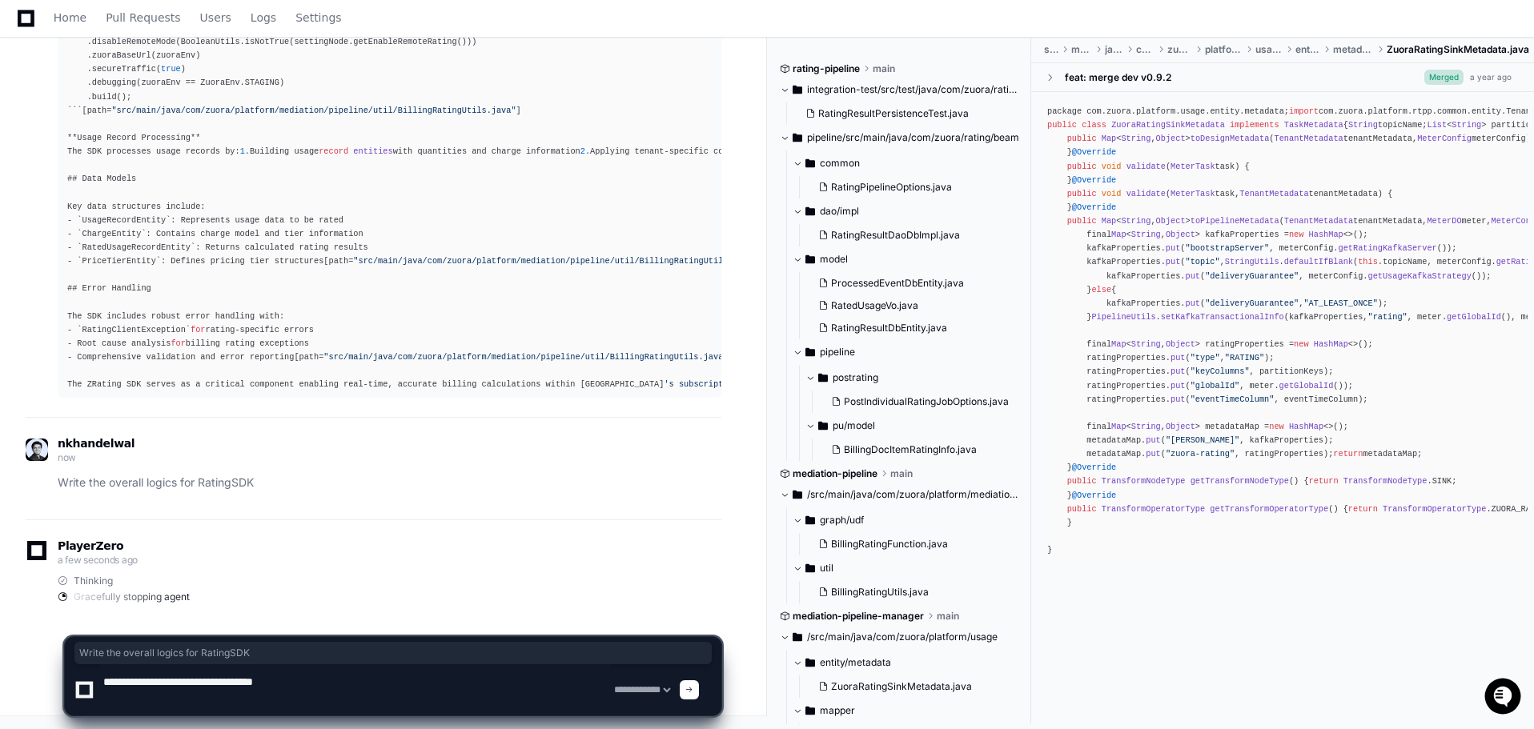
scroll to position [129, 0]
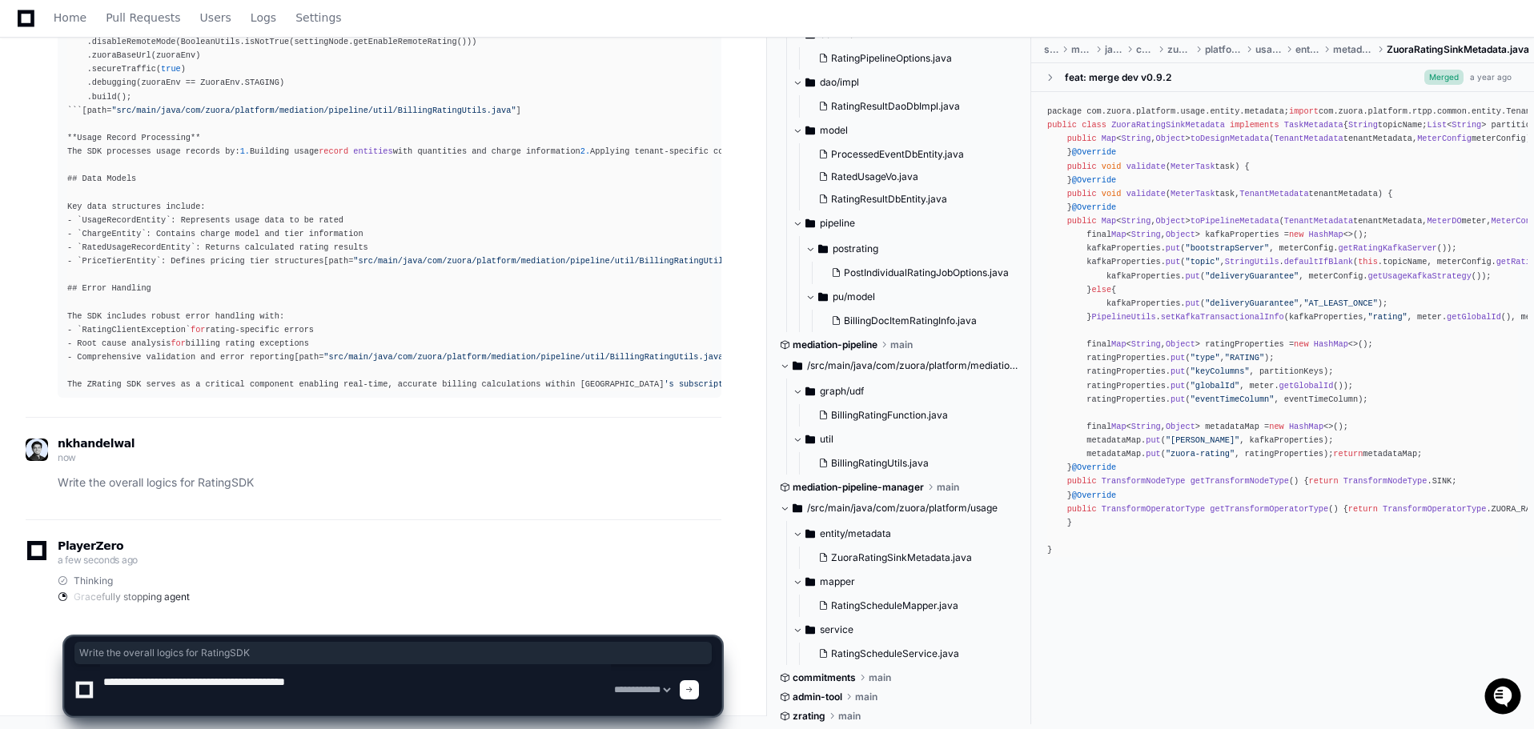
click at [242, 675] on textarea at bounding box center [355, 690] width 511 height 51
click at [253, 690] on textarea at bounding box center [355, 690] width 511 height 51
click at [298, 678] on textarea at bounding box center [355, 690] width 511 height 51
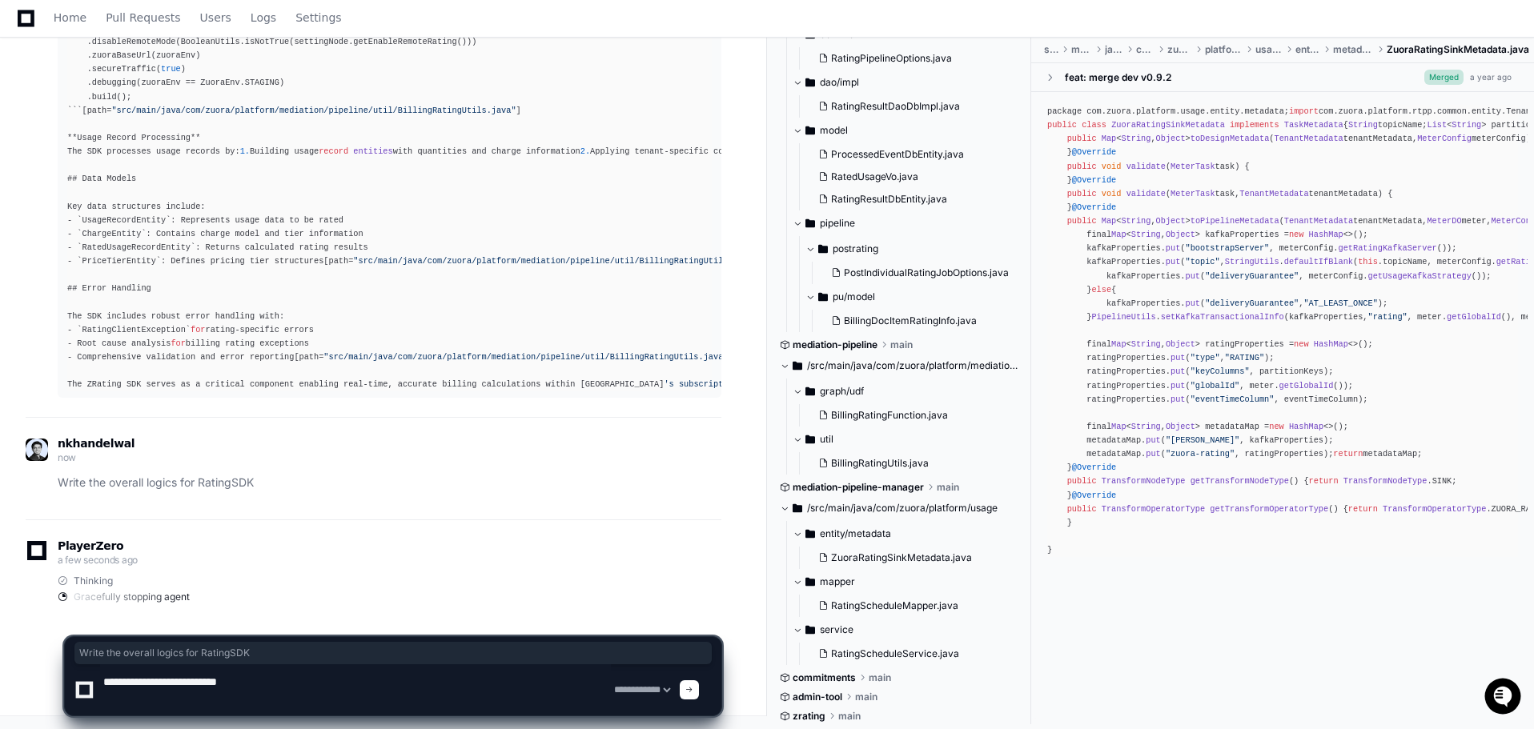
click at [298, 680] on textarea at bounding box center [355, 690] width 511 height 51
click at [355, 685] on textarea at bounding box center [355, 690] width 511 height 51
type textarea "**********"
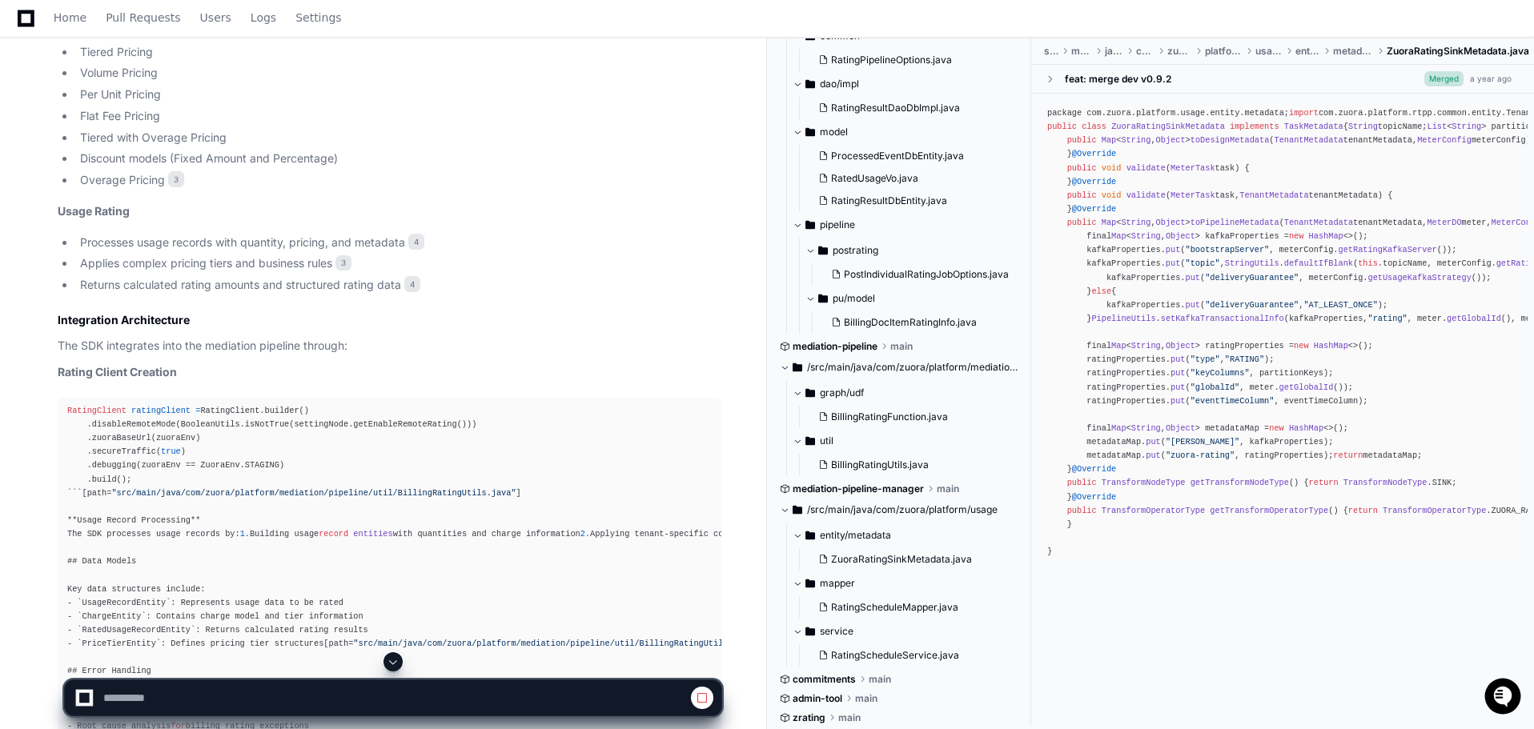
scroll to position [534, 0]
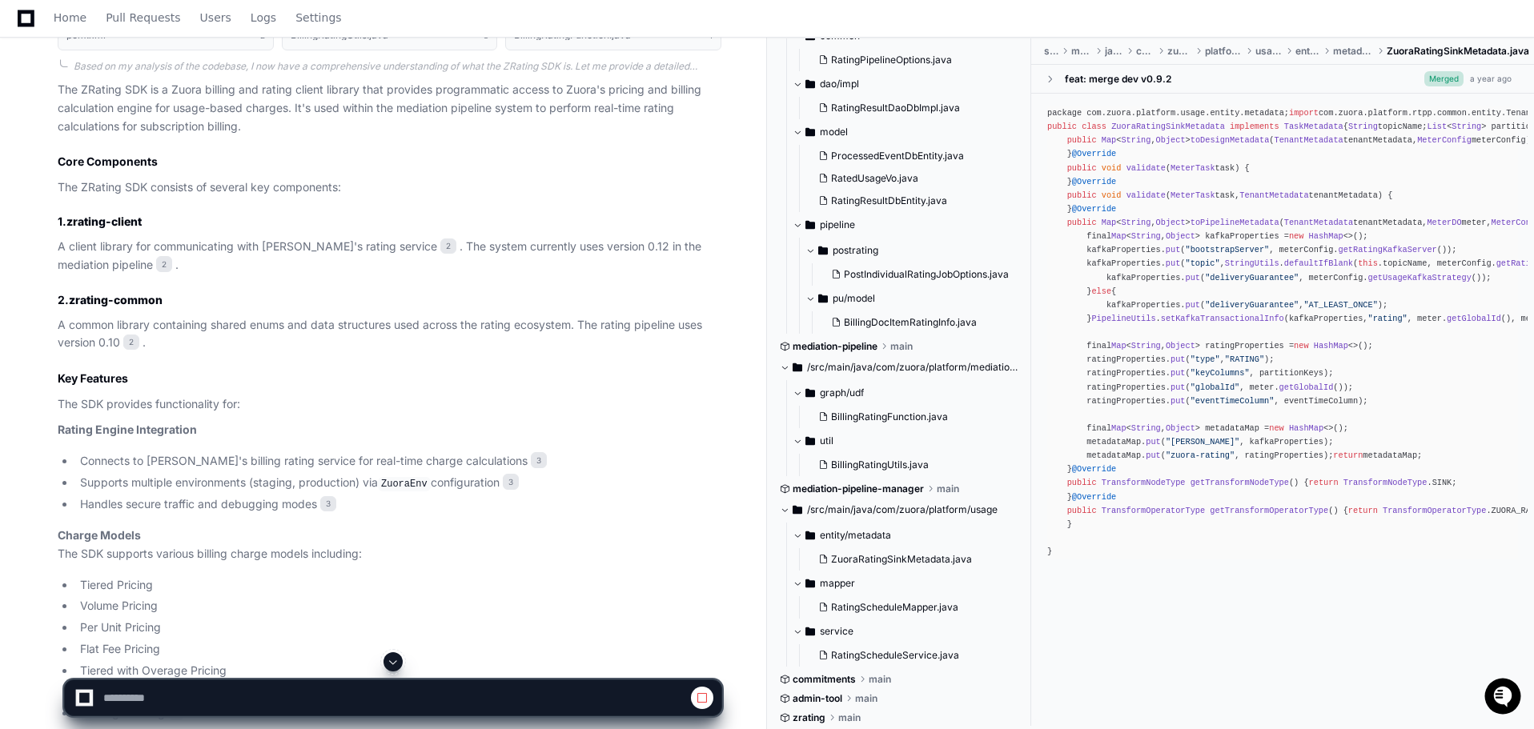
click at [315, 389] on article "The ZRating SDK is a Zuora billing and rating client library that provides prog…" at bounding box center [390, 697] width 664 height 1233
click at [300, 447] on article "The ZRating SDK is a Zuora billing and rating client library that provides prog…" at bounding box center [390, 697] width 664 height 1233
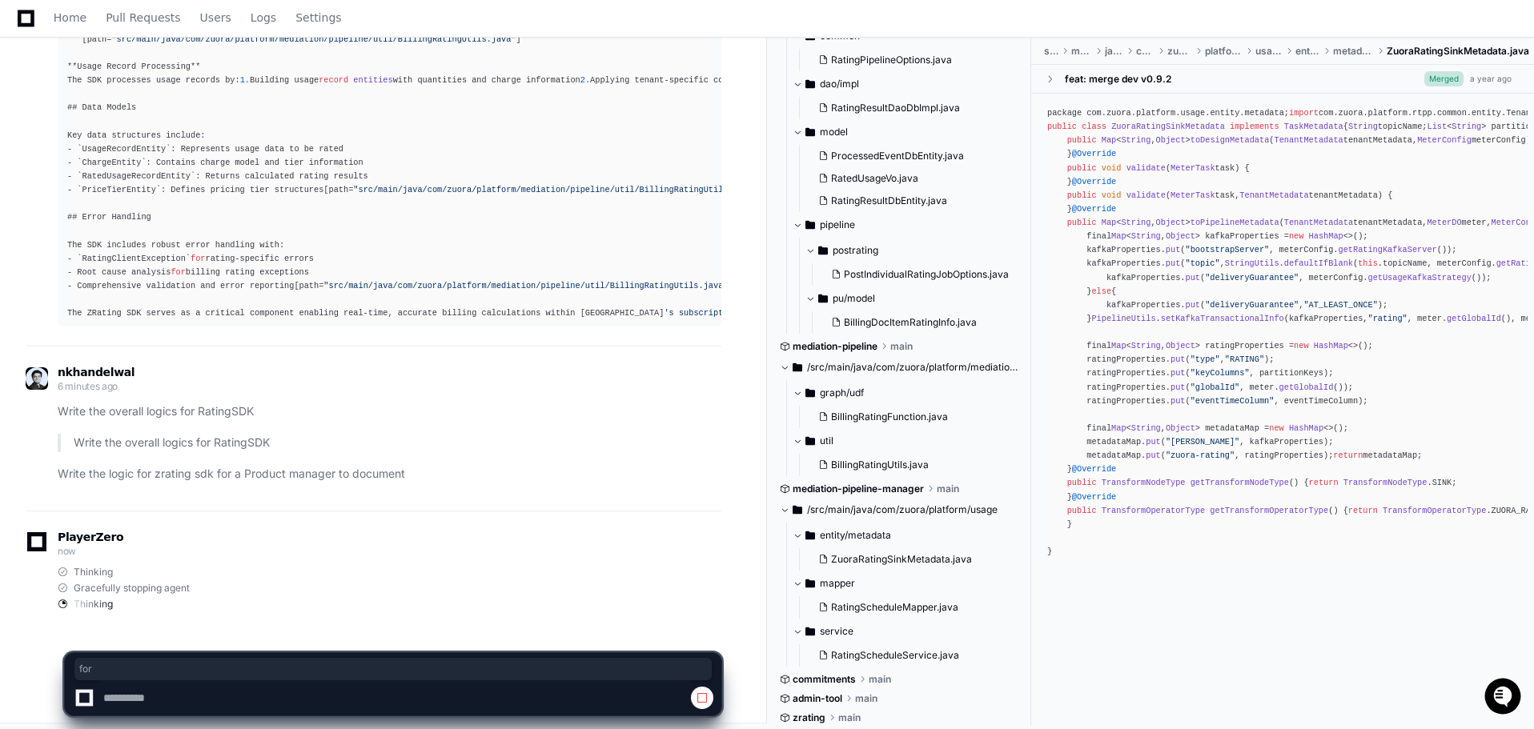
scroll to position [1582, 0]
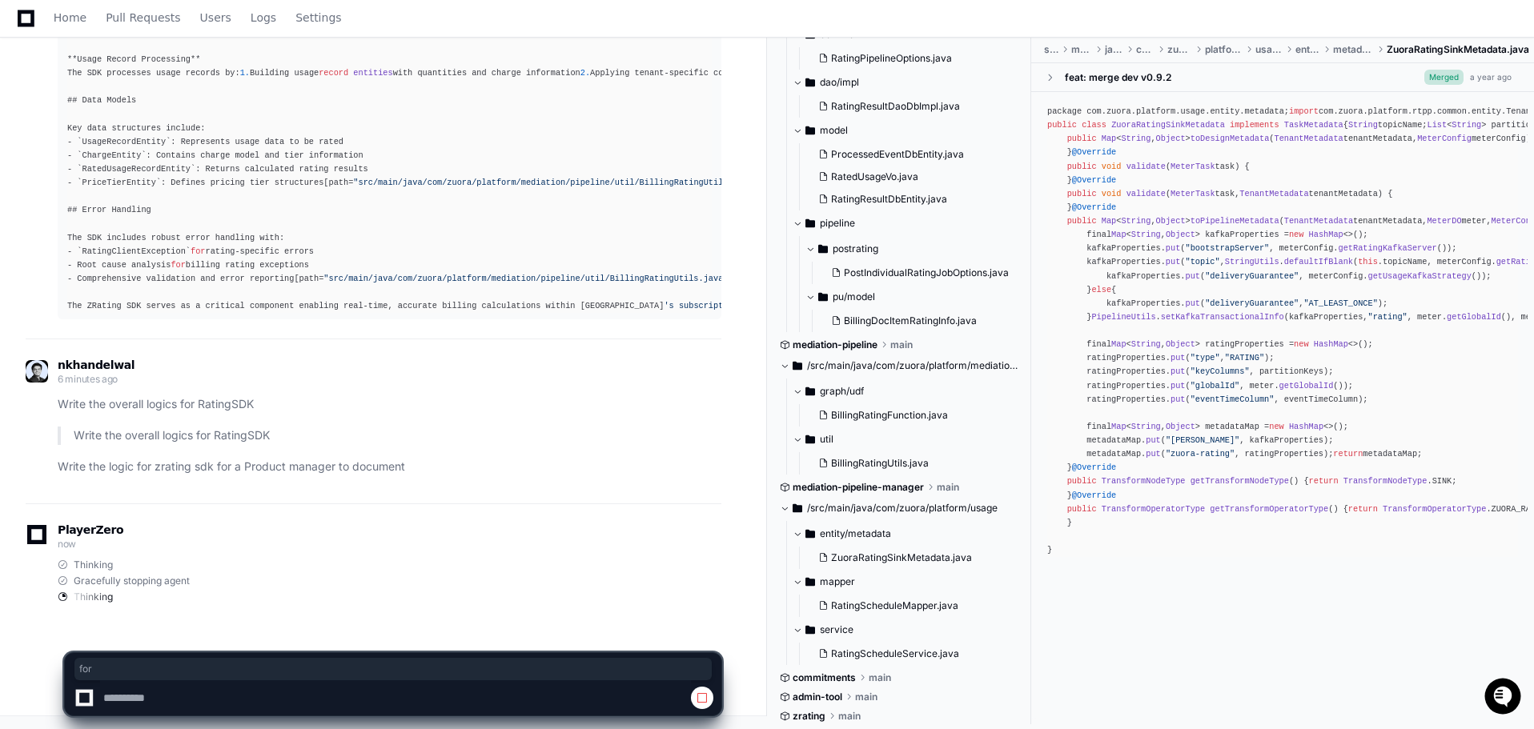
select select "*********"
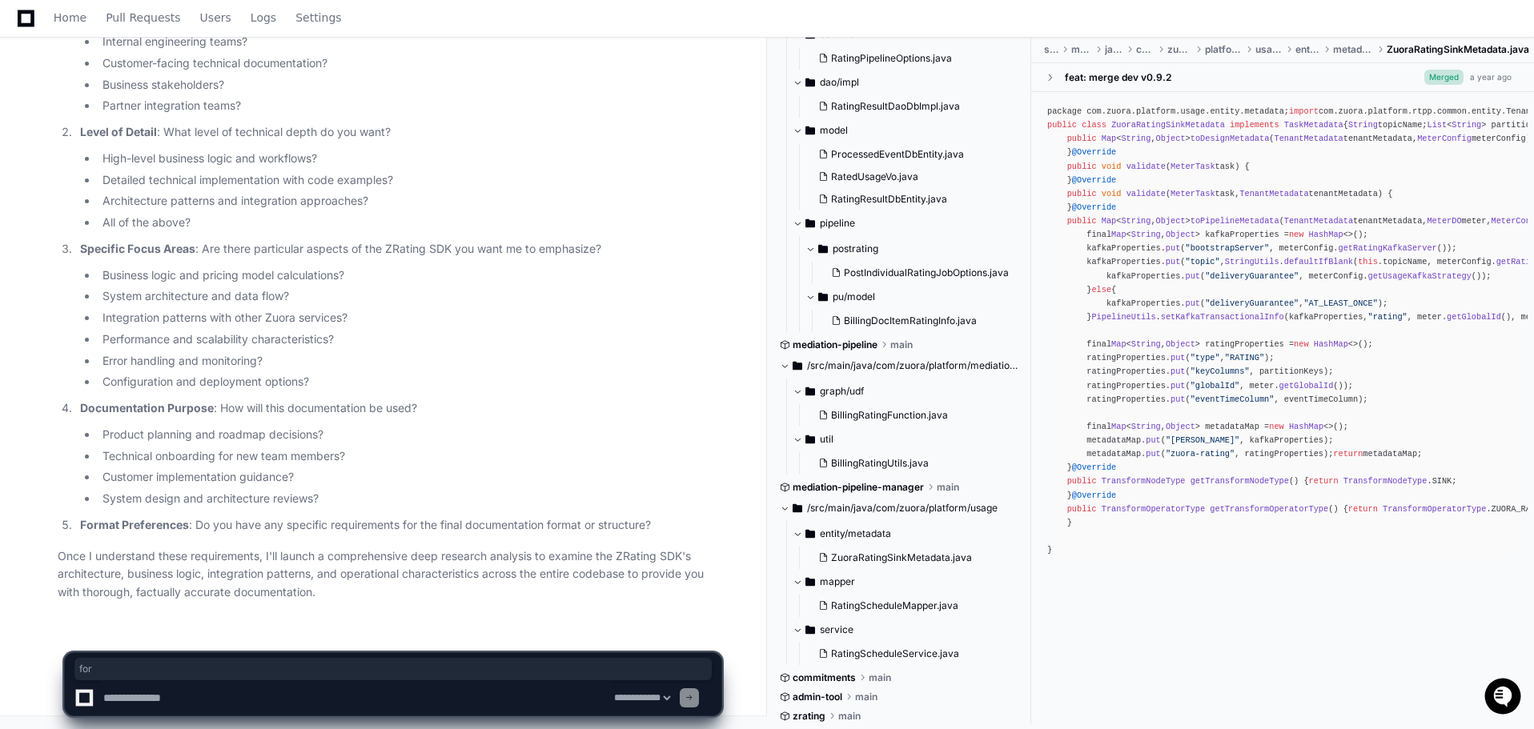
scroll to position [2304, 0]
click at [576, 537] on article "I'll help you create comprehensive documentation about the ZRating SDK logic fo…" at bounding box center [390, 256] width 664 height 693
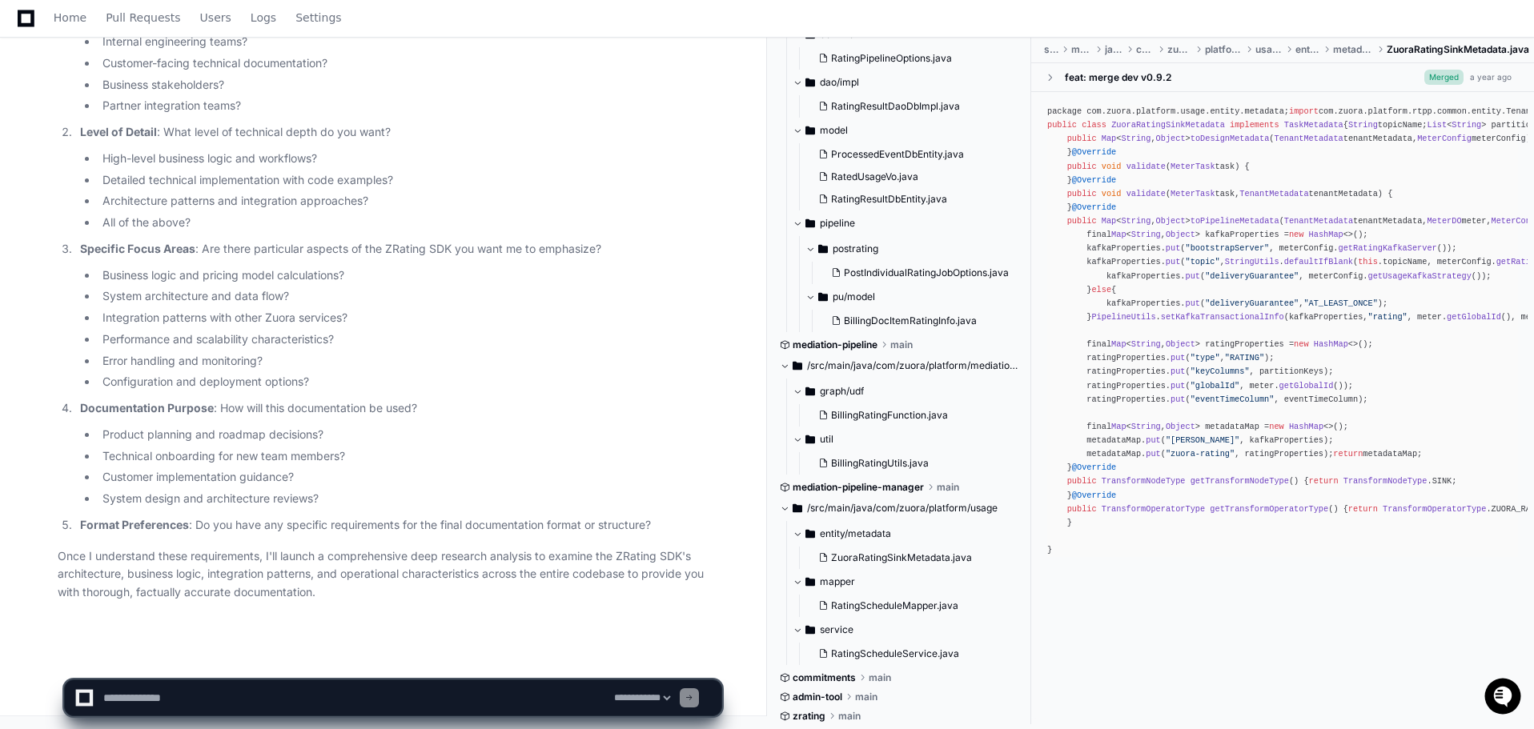
click at [580, 524] on p "Format Preferences : Do you have any specific requirements for the final docume…" at bounding box center [400, 525] width 641 height 18
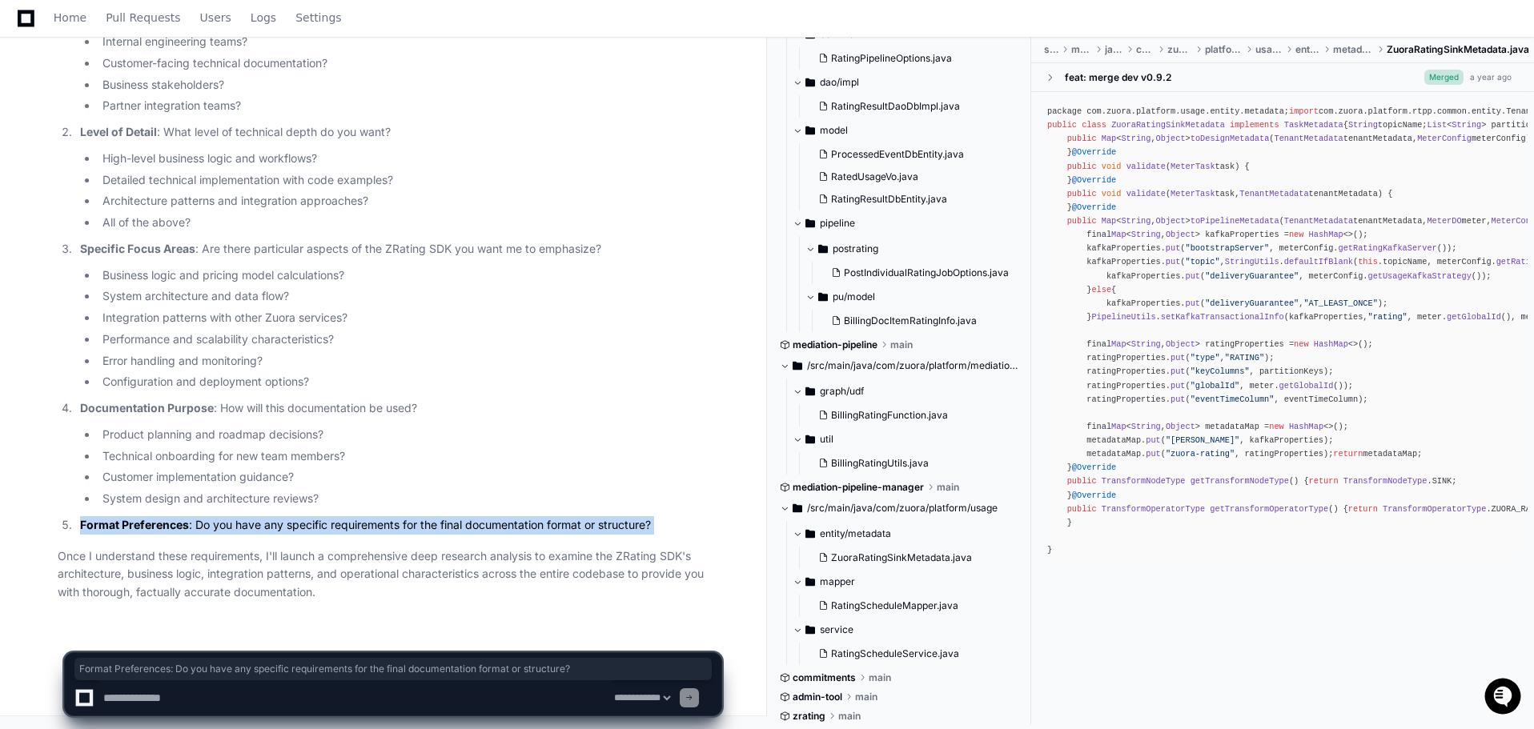
click at [580, 524] on p "Format Preferences : Do you have any specific requirements for the final docume…" at bounding box center [400, 525] width 641 height 18
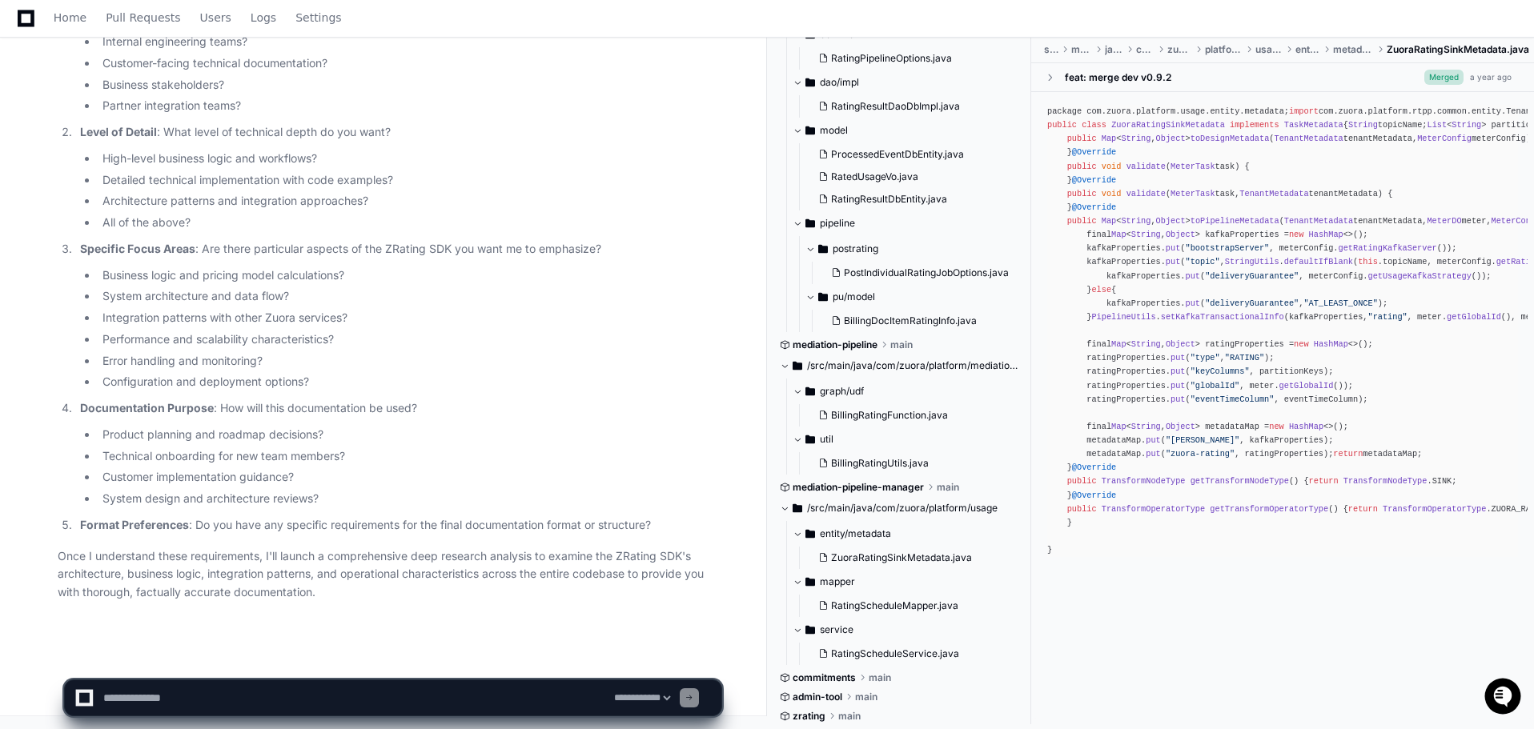
click at [312, 695] on textarea at bounding box center [355, 698] width 511 height 35
type textarea "**********"
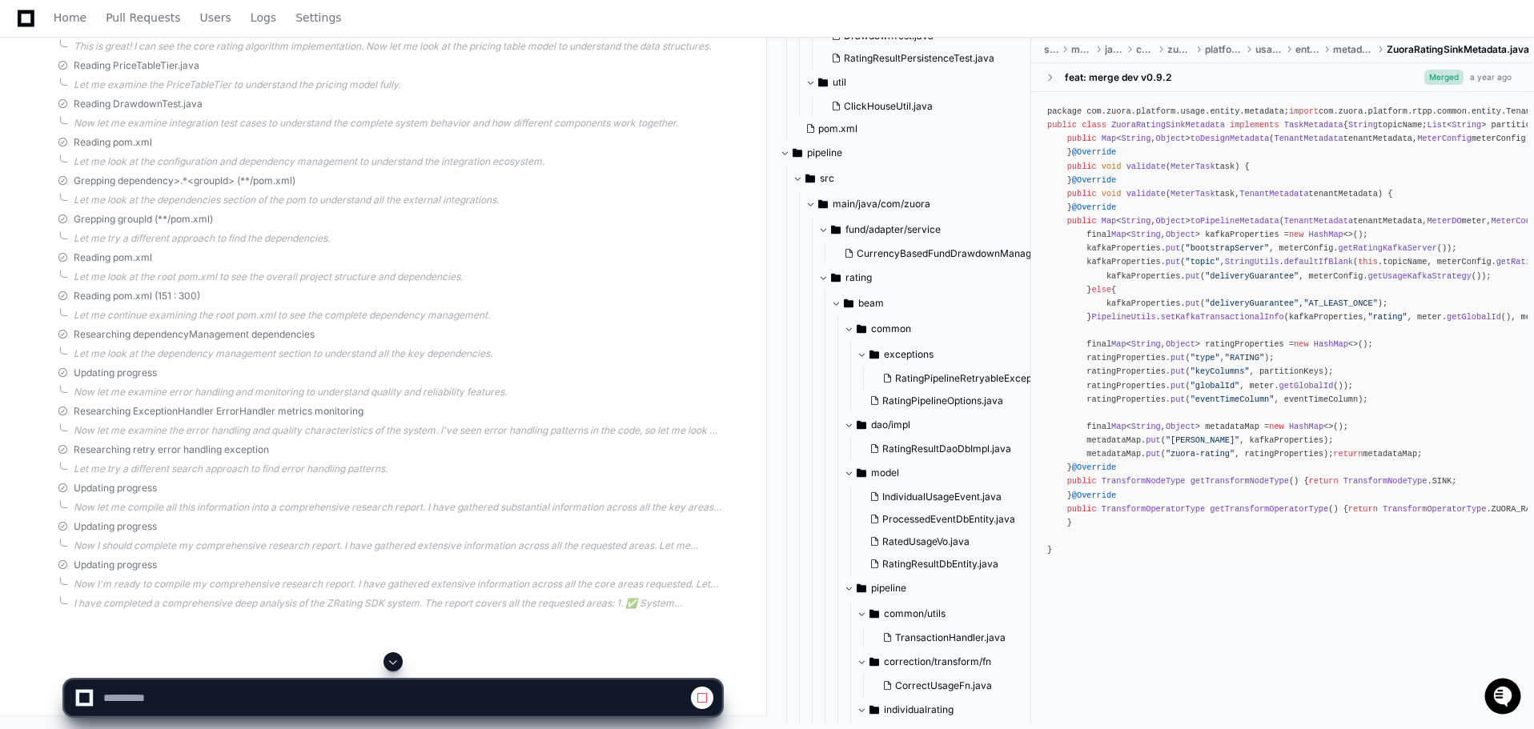
scroll to position [4078, 0]
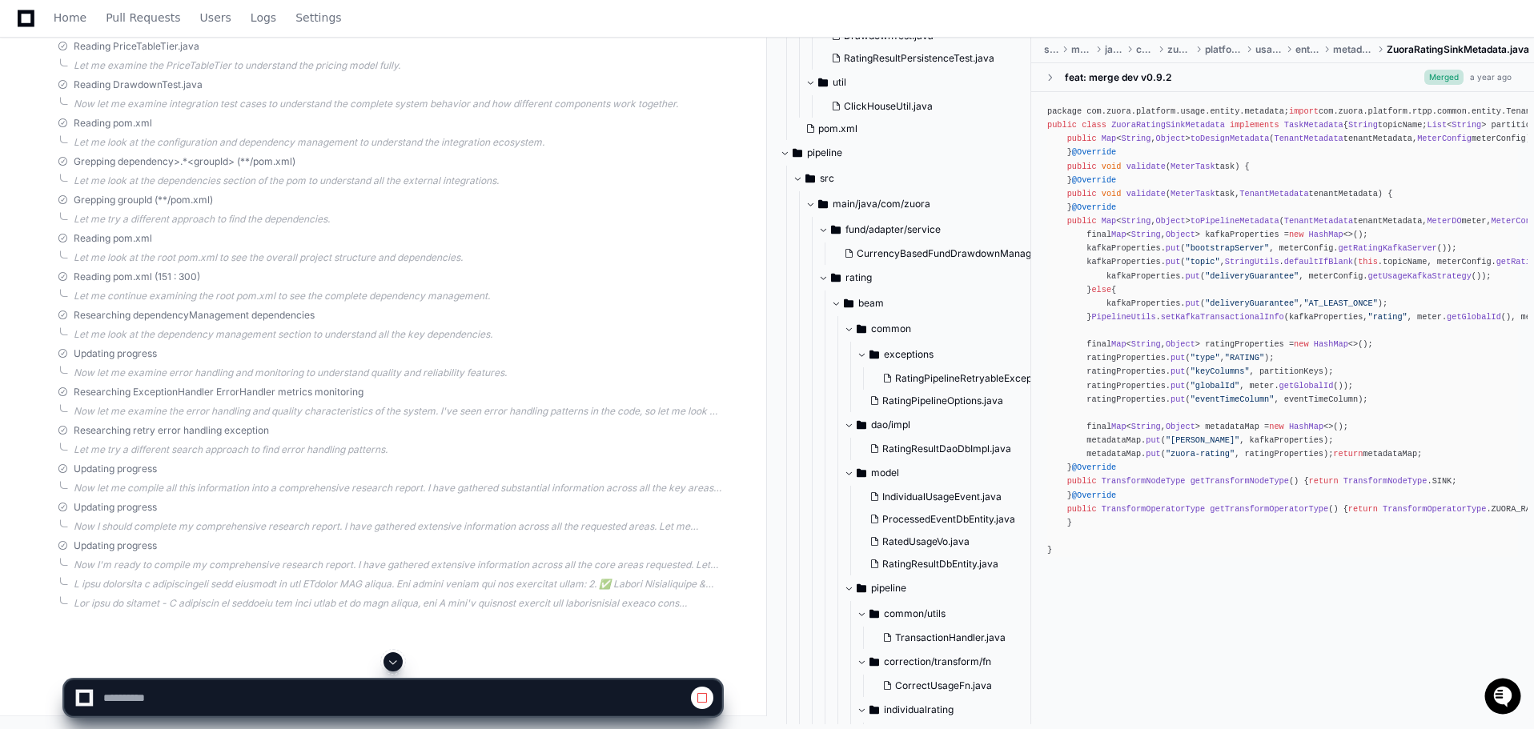
select select "*********"
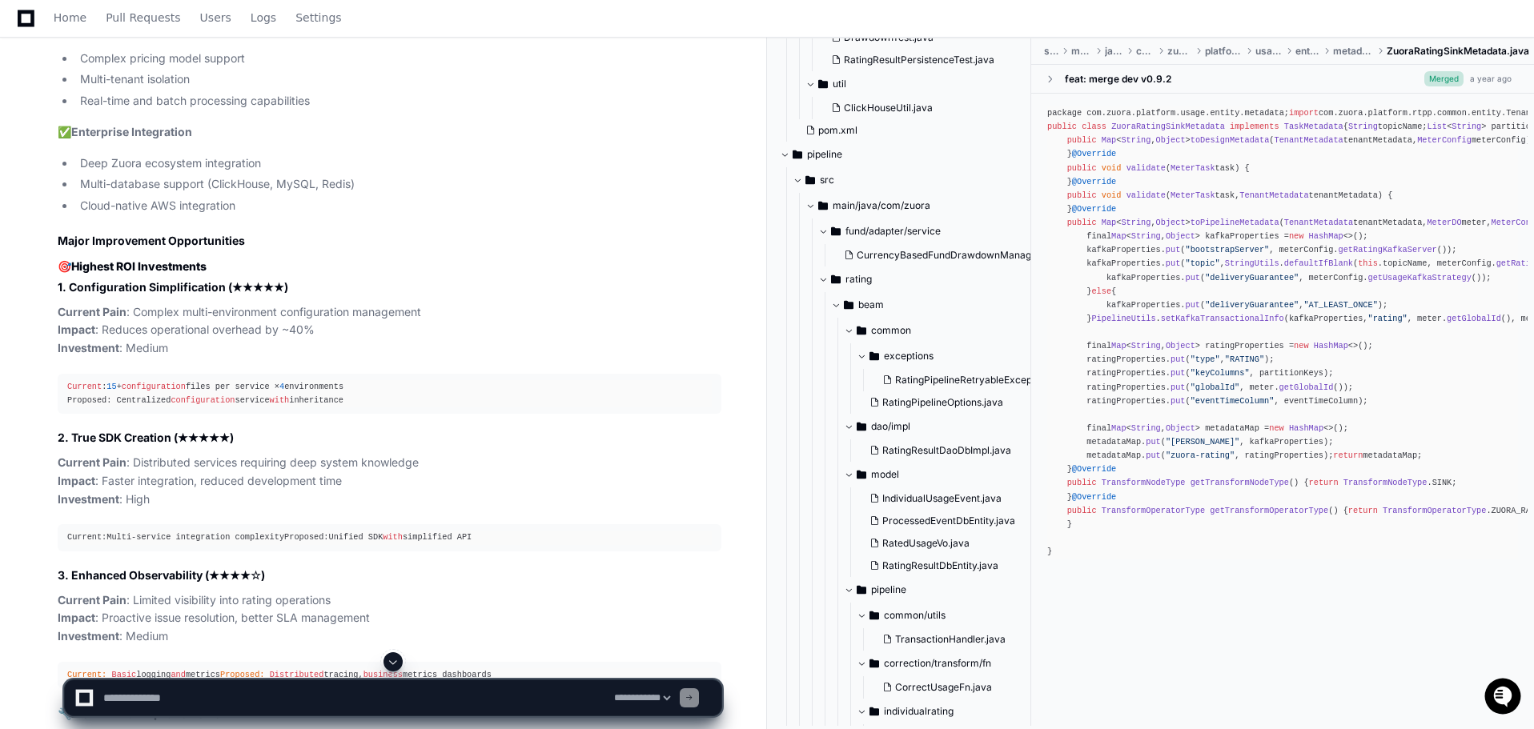
scroll to position [5840, 0]
